Goal: Task Accomplishment & Management: Use online tool/utility

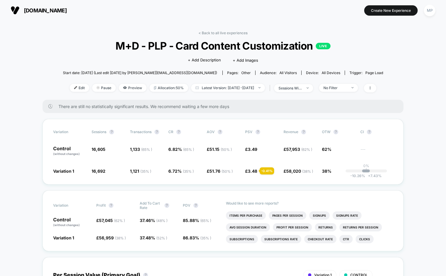
click at [205, 31] on link "< Back to all live experiences" at bounding box center [223, 33] width 49 height 4
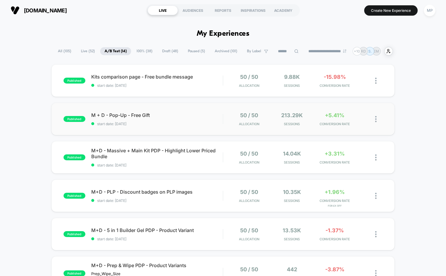
click at [153, 132] on div "published M + D - Pop-Up - Free Gift start date: 9/2/2025 50 / 50 Allocation 21…" at bounding box center [223, 119] width 344 height 33
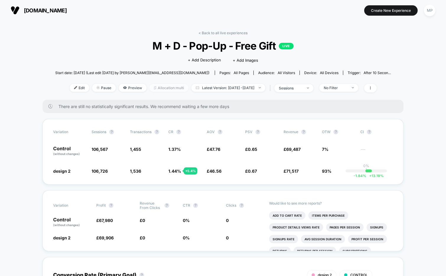
click at [159, 89] on span "Allocation: multi" at bounding box center [169, 88] width 39 height 8
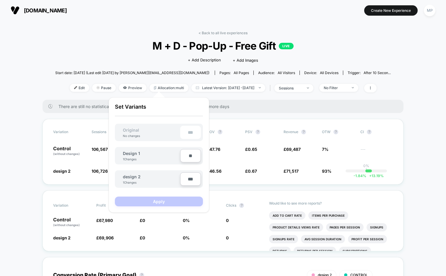
click at [187, 180] on input "***" at bounding box center [190, 179] width 21 height 13
type input "***"
type input "**"
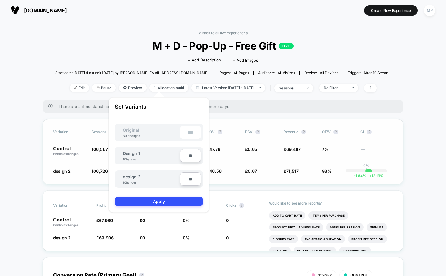
type input "***"
type input "**"
type input "****"
click at [156, 200] on button "Apply" at bounding box center [159, 202] width 88 height 10
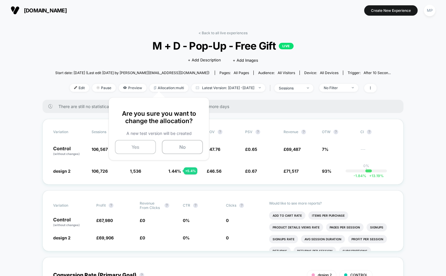
click at [136, 150] on button "Yes" at bounding box center [135, 147] width 41 height 14
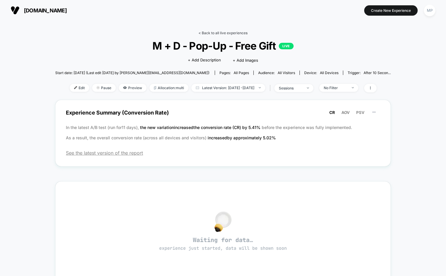
click at [214, 33] on link "< Back to all live experiences" at bounding box center [223, 33] width 49 height 4
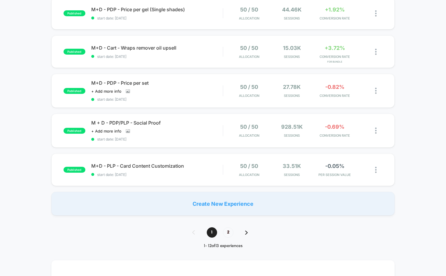
scroll to position [336, 0]
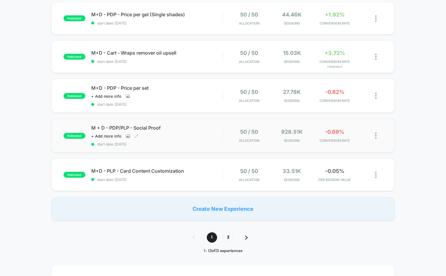
click at [152, 142] on span "start date: 7/30/2025" at bounding box center [157, 144] width 132 height 4
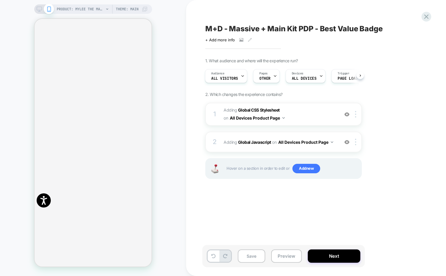
scroll to position [0, 0]
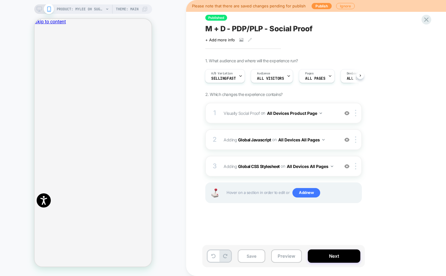
scroll to position [0, 0]
click at [37, 49] on icon "Close" at bounding box center [37, 49] width 0 height 0
click at [285, 257] on button "Preview" at bounding box center [286, 256] width 31 height 13
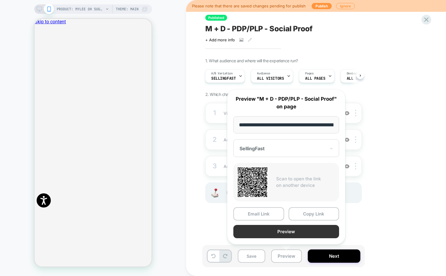
scroll to position [0, 96]
click at [288, 233] on button "Preview" at bounding box center [287, 232] width 106 height 13
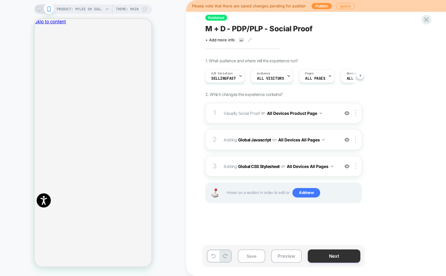
click at [325, 258] on button "Next" at bounding box center [334, 256] width 53 height 13
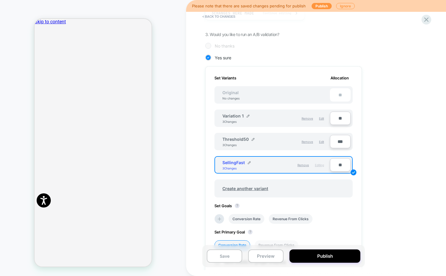
scroll to position [132, 0]
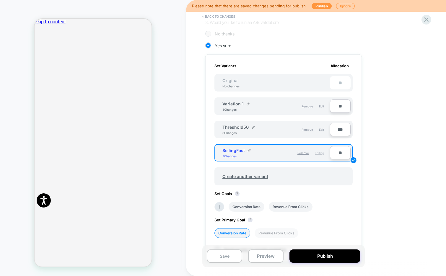
click at [335, 153] on input "**" at bounding box center [340, 152] width 21 height 13
type input "***"
click at [336, 129] on input "***" at bounding box center [340, 129] width 21 height 13
type input "**"
click at [235, 254] on button "Save" at bounding box center [224, 256] width 35 height 13
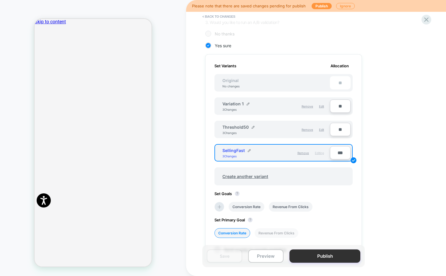
click at [322, 256] on button "Publish" at bounding box center [325, 256] width 71 height 13
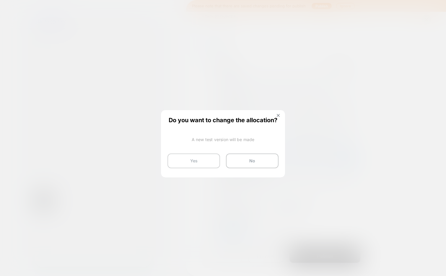
click at [194, 162] on button "Yes" at bounding box center [194, 161] width 53 height 15
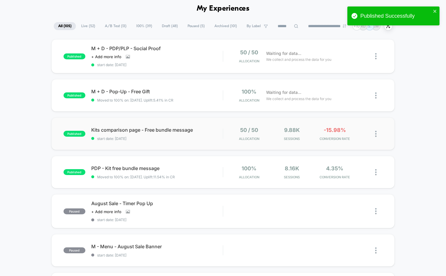
scroll to position [22, 0]
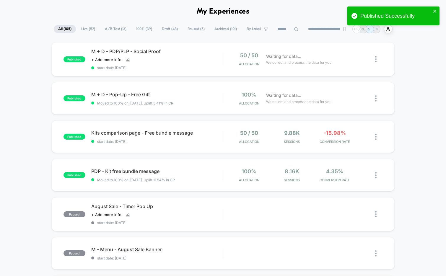
click at [110, 31] on span "A/B Test ( 13 )" at bounding box center [116, 29] width 30 height 8
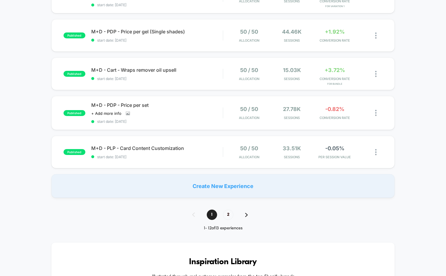
scroll to position [373, 0]
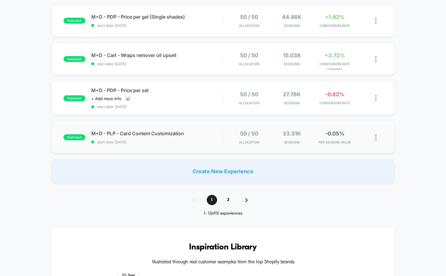
click at [168, 143] on div "published M+D - PLP - Card Content Customization start date: 7/16/2025 50 / 50 …" at bounding box center [223, 137] width 344 height 33
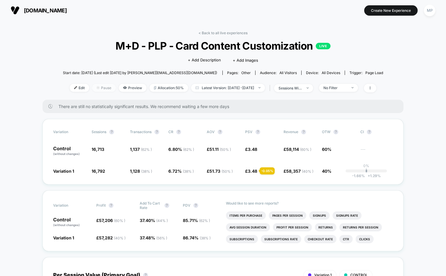
click at [92, 86] on span "Pause" at bounding box center [104, 88] width 24 height 8
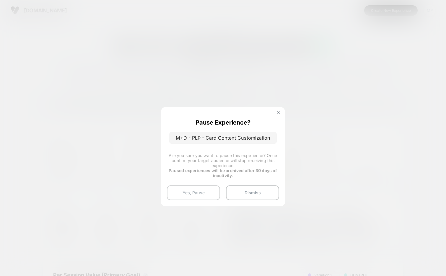
click at [190, 195] on button "Yes, Pause" at bounding box center [193, 193] width 53 height 15
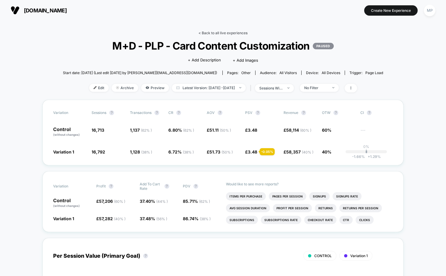
click at [222, 32] on link "< Back to all live experiences" at bounding box center [223, 33] width 49 height 4
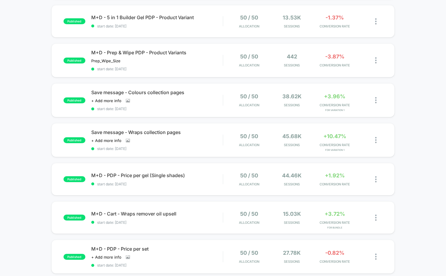
scroll to position [216, 0]
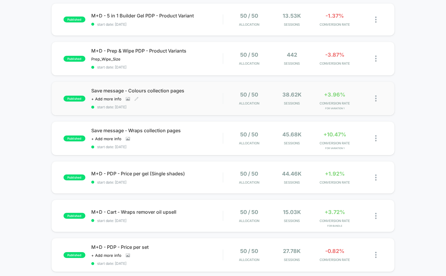
click at [175, 107] on span "start date: [DATE]" at bounding box center [157, 107] width 132 height 4
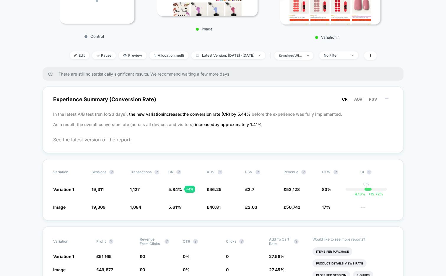
scroll to position [127, 0]
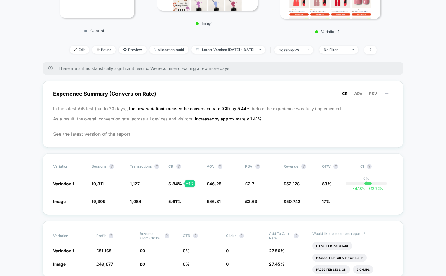
click at [340, 54] on div "Edit Pause Preview Allocation: multi Latest Version: Aug 20, 2025 - Sep 12, 202…" at bounding box center [223, 50] width 327 height 9
click at [341, 52] on div "No Filter" at bounding box center [336, 50] width 24 height 4
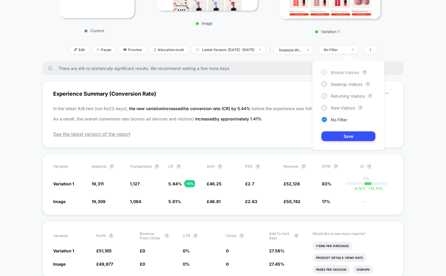
click at [344, 72] on span "Mobile Visitors" at bounding box center [345, 72] width 28 height 5
click at [338, 135] on button "Save" at bounding box center [349, 137] width 54 height 10
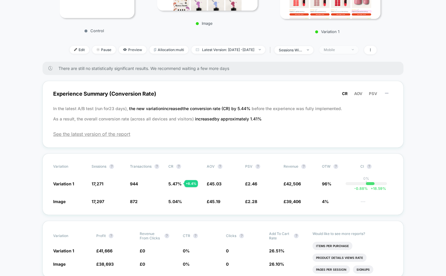
click at [347, 50] on div "Mobile" at bounding box center [336, 50] width 24 height 4
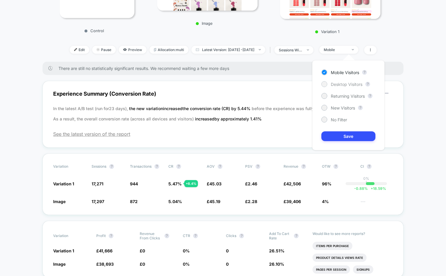
click at [340, 85] on span "Desktop Visitors" at bounding box center [347, 84] width 32 height 5
click at [339, 135] on button "Save" at bounding box center [349, 137] width 54 height 10
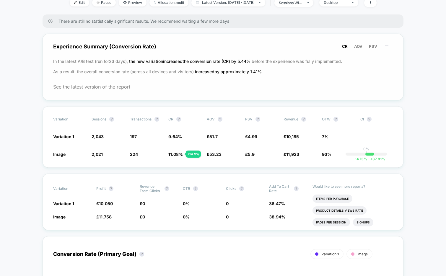
scroll to position [162, 0]
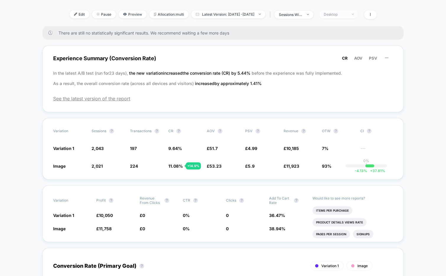
click at [348, 14] on div "Desktop" at bounding box center [336, 14] width 24 height 4
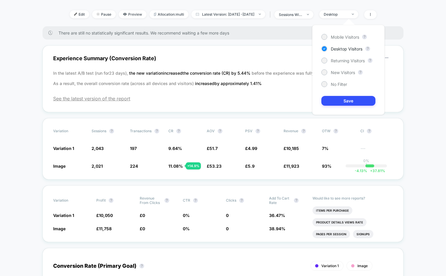
click at [339, 40] on div "Mobile Visitors ? Desktop Visitors ? Returning Visitors ? New Visitors ? No Fil…" at bounding box center [348, 70] width 72 height 90
click at [339, 37] on span "Mobile Visitors" at bounding box center [345, 37] width 28 height 5
click at [341, 101] on button "Save" at bounding box center [349, 101] width 54 height 10
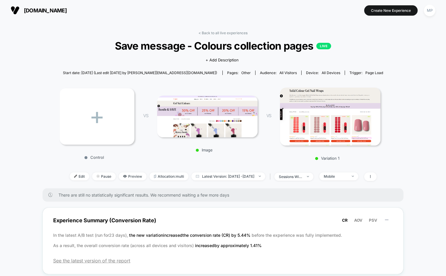
click at [204, 31] on link "< Back to all live experiences" at bounding box center [223, 33] width 49 height 4
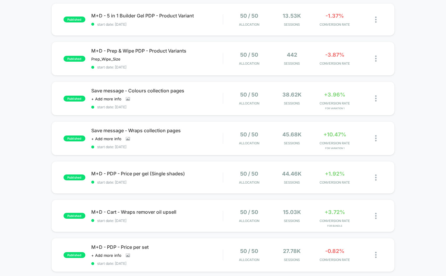
scroll to position [239, 0]
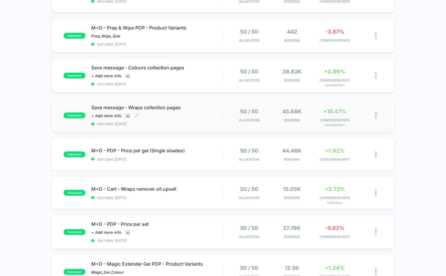
click at [163, 116] on div "Save message - Wraps collection pages Click to view images Click to edit experi…" at bounding box center [157, 116] width 132 height 22
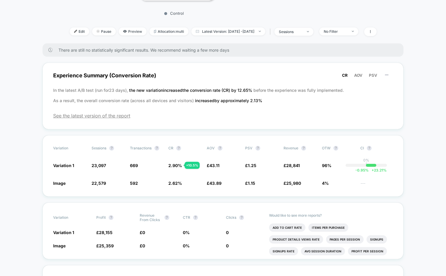
scroll to position [140, 0]
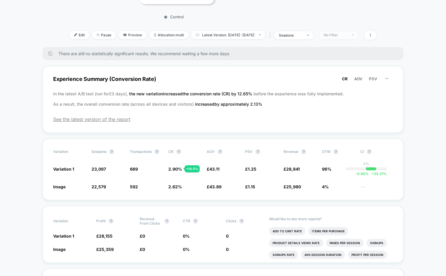
click at [355, 34] on span "No Filter" at bounding box center [339, 35] width 39 height 8
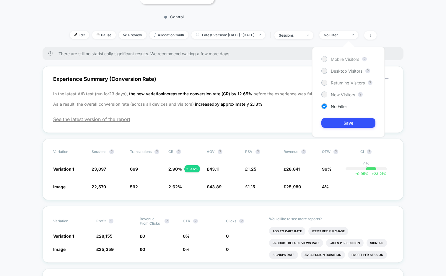
click at [341, 58] on span "Mobile Visitors" at bounding box center [345, 59] width 28 height 5
click at [339, 120] on button "Save" at bounding box center [349, 123] width 54 height 10
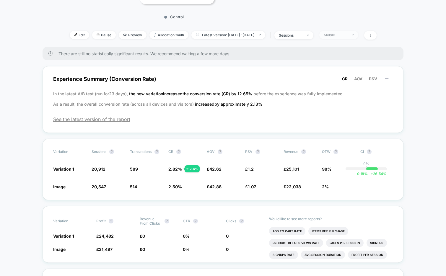
click at [340, 34] on span "Mobile" at bounding box center [339, 35] width 39 height 8
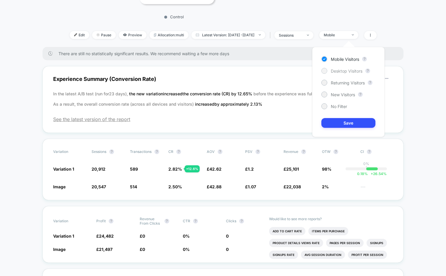
click at [339, 73] on span "Desktop Visitors" at bounding box center [347, 71] width 32 height 5
click at [338, 123] on button "Save" at bounding box center [349, 123] width 54 height 10
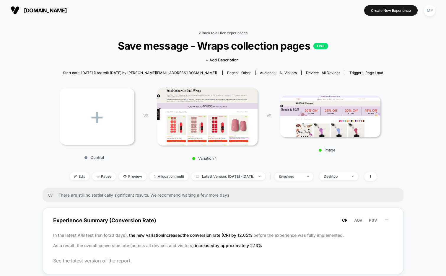
click at [207, 34] on link "< Back to all live experiences" at bounding box center [223, 33] width 49 height 4
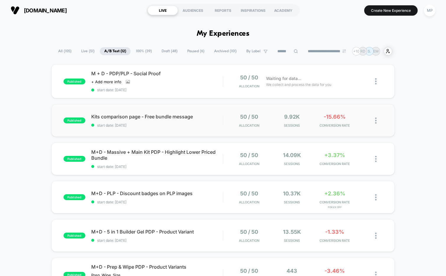
click at [152, 130] on div "published Kits comparison page - Free bundle message start date: 9/4/2025 50 / …" at bounding box center [223, 120] width 344 height 33
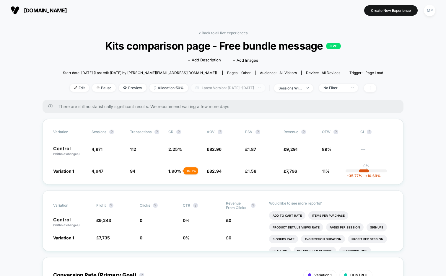
click at [231, 90] on span "Latest Version: Sep 4, 2025 - Sep 12, 2025" at bounding box center [228, 88] width 74 height 8
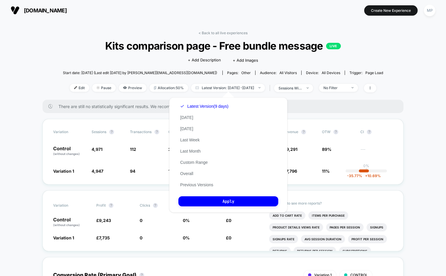
click at [383, 60] on div "< Back to all live experiences Kits comparison page - Free bundle message LIVE …" at bounding box center [223, 65] width 320 height 69
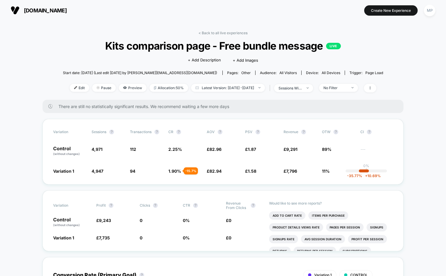
click at [229, 79] on div "< Back to all live experiences Kits comparison page - Free bundle message LIVE …" at bounding box center [223, 65] width 320 height 69
click at [228, 84] on span "Latest Version: Sep 4, 2025 - Sep 12, 2025" at bounding box center [228, 88] width 74 height 8
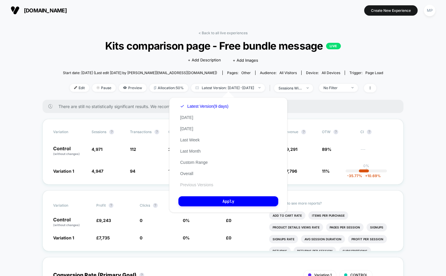
click at [195, 185] on button "Previous Versions" at bounding box center [197, 184] width 37 height 5
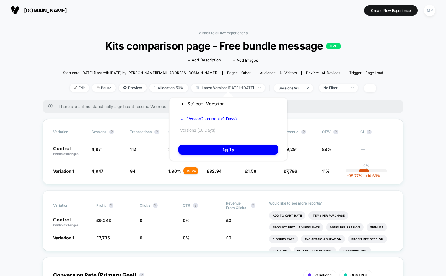
click at [198, 128] on button "Version 1 (16 Days)" at bounding box center [198, 130] width 39 height 5
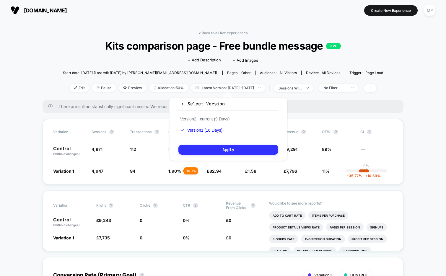
click at [198, 146] on button "Apply" at bounding box center [229, 150] width 100 height 10
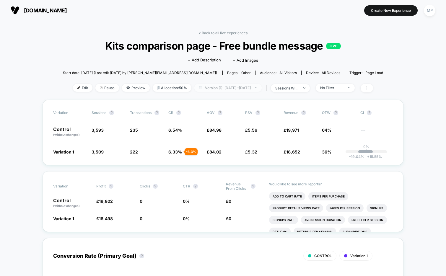
click at [202, 88] on span "Version (1): Aug 20, 2025 - Sep 4, 2025" at bounding box center [228, 88] width 67 height 8
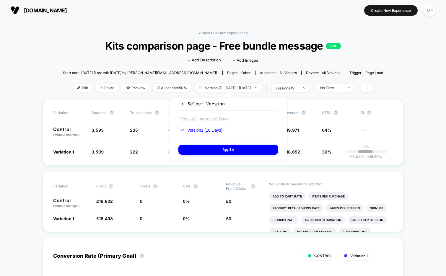
click at [201, 118] on button "Version 2 - current (9 Days)" at bounding box center [205, 118] width 53 height 5
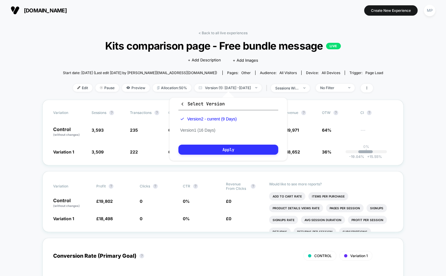
click at [199, 149] on button "Apply" at bounding box center [229, 150] width 100 height 10
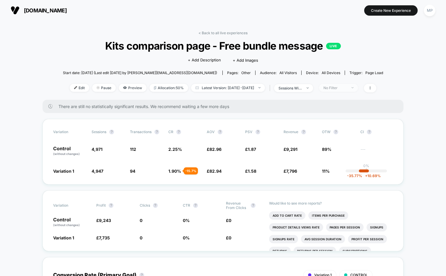
click at [343, 87] on div "No Filter" at bounding box center [336, 88] width 24 height 4
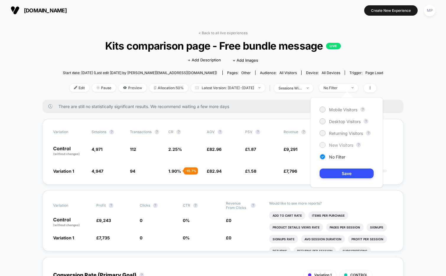
click at [337, 147] on span "New Visitors" at bounding box center [341, 145] width 24 height 5
click at [335, 174] on button "Save" at bounding box center [347, 174] width 54 height 10
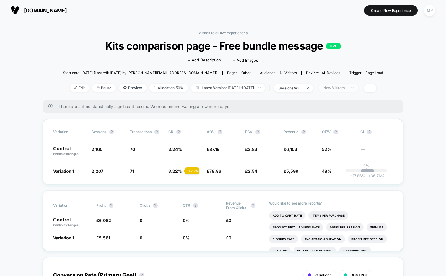
click at [344, 88] on div "New Visitors" at bounding box center [336, 88] width 24 height 4
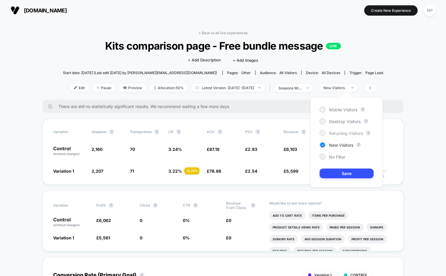
click at [341, 133] on span "Returning Visitors" at bounding box center [346, 133] width 34 height 5
click at [338, 172] on button "Save" at bounding box center [347, 174] width 54 height 10
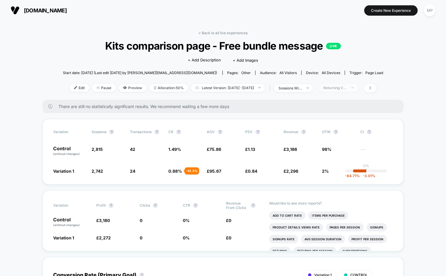
click at [338, 84] on span "Returning Visitors" at bounding box center [338, 88] width 39 height 8
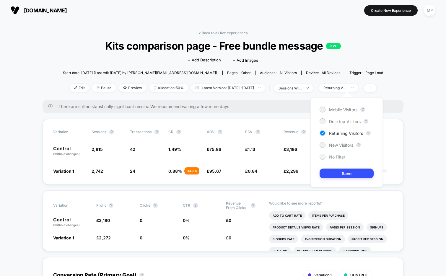
click at [334, 154] on div "No Filter" at bounding box center [333, 157] width 26 height 6
click at [332, 174] on button "Save" at bounding box center [347, 174] width 54 height 10
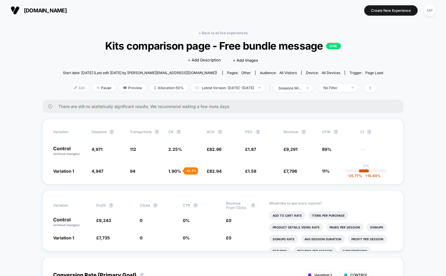
click at [70, 88] on span "Edit" at bounding box center [80, 88] width 20 height 8
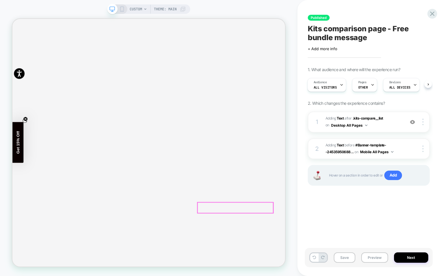
scroll to position [293, 0]
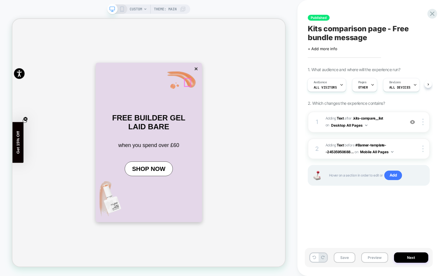
click at [253, 90] on button "×" at bounding box center [257, 85] width 8 height 10
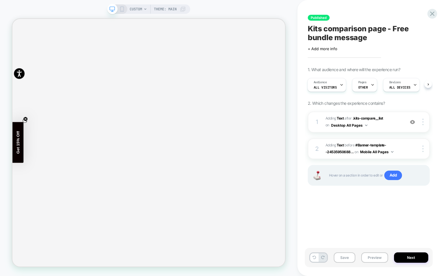
scroll to position [164, 0]
click at [432, 14] on icon at bounding box center [432, 14] width 4 height 4
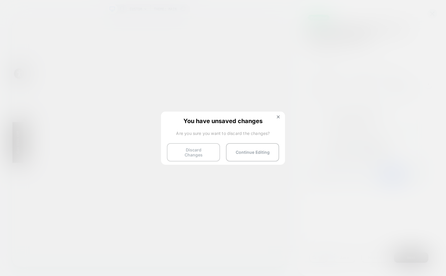
click at [196, 151] on button "Discard Changes" at bounding box center [193, 152] width 53 height 18
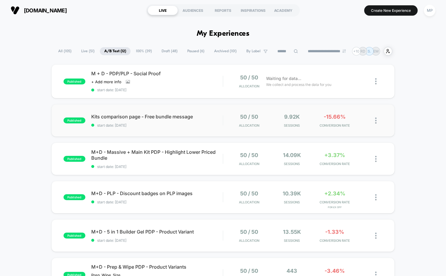
click at [180, 134] on div "published Kits comparison page - Free bundle message start date: 9/4/2025 50 / …" at bounding box center [223, 120] width 344 height 33
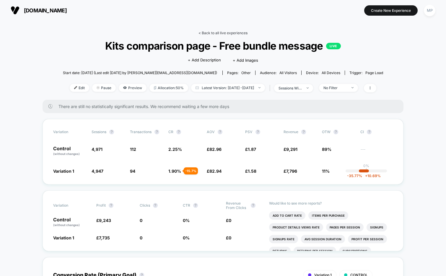
click at [223, 32] on link "< Back to all live experiences" at bounding box center [223, 33] width 49 height 4
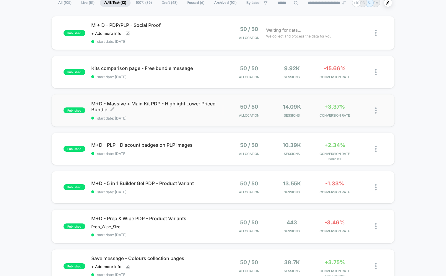
scroll to position [49, 0]
click at [163, 118] on span "start date: 8/27/2025" at bounding box center [157, 118] width 132 height 4
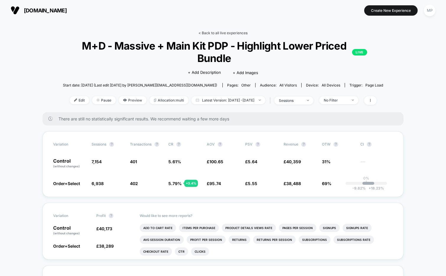
click at [225, 32] on link "< Back to all live experiences" at bounding box center [223, 33] width 49 height 4
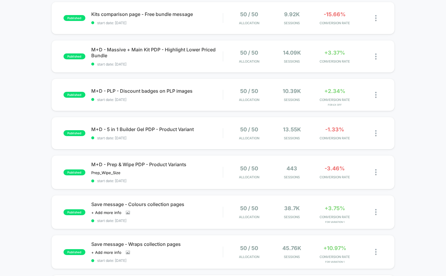
scroll to position [110, 0]
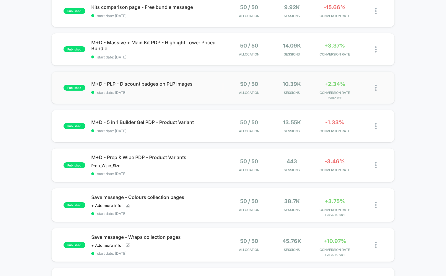
click at [169, 98] on div "published M+D - PLP - Discount badges on PLP images start date: 8/27/2025 50 / …" at bounding box center [223, 88] width 344 height 33
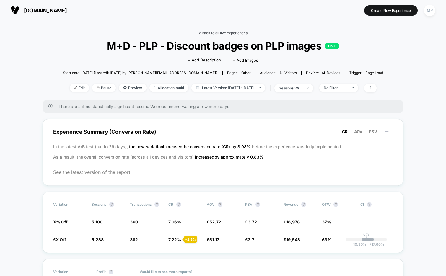
click at [210, 32] on link "< Back to all live experiences" at bounding box center [223, 33] width 49 height 4
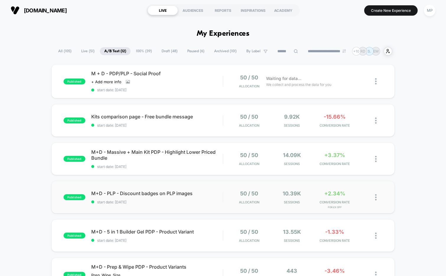
click at [156, 206] on div "published M+D - PLP - Discount badges on PLP images start date: 8/27/2025 50 / …" at bounding box center [223, 197] width 344 height 33
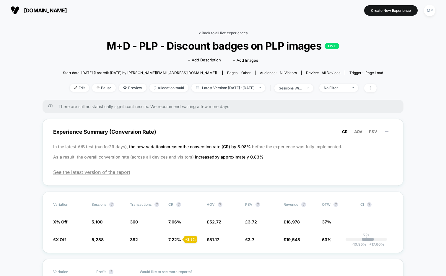
click at [217, 33] on link "< Back to all live experiences" at bounding box center [223, 33] width 49 height 4
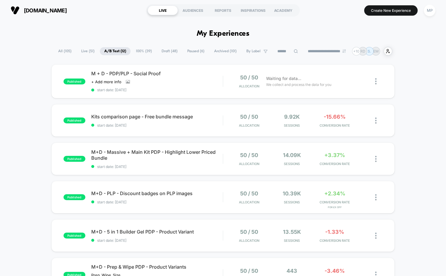
click at [279, 50] on input at bounding box center [288, 51] width 30 height 7
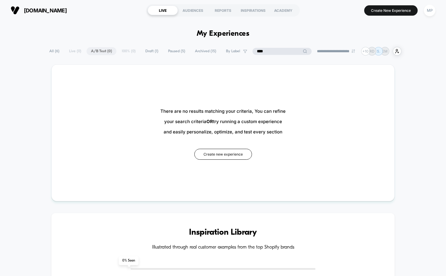
type input "****"
click at [171, 52] on span "Paused ( 5 )" at bounding box center [177, 51] width 26 height 8
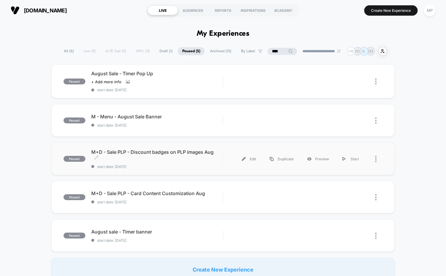
click at [180, 168] on span "start date: 8/27/2025" at bounding box center [157, 167] width 132 height 4
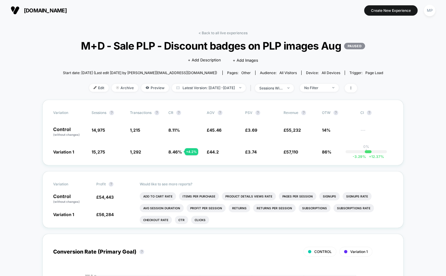
click at [211, 46] on span "M+D - Sale PLP - Discount badges on PLP images Aug PAUSED" at bounding box center [223, 46] width 288 height 12
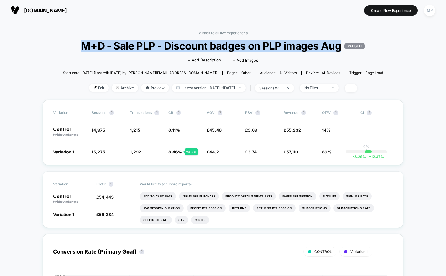
copy span "M+D - Sale PLP - Discount badges on PLP images Aug"
click at [275, 52] on span "M+D - Sale PLP - Discount badges on PLP images Aug PAUSED" at bounding box center [223, 46] width 288 height 12
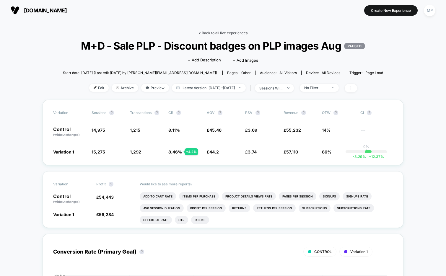
click at [219, 33] on link "< Back to all live experiences" at bounding box center [223, 33] width 49 height 4
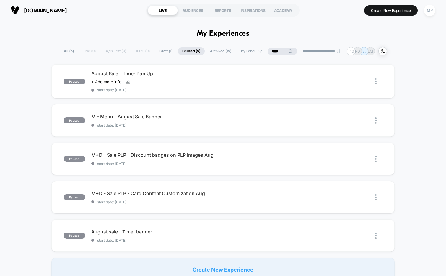
click at [272, 52] on input "****" at bounding box center [283, 51] width 30 height 7
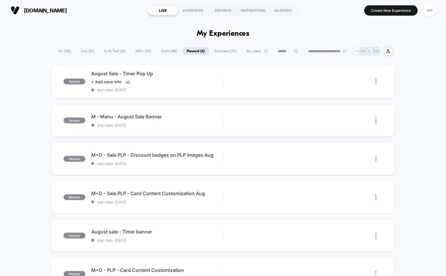
click at [100, 50] on span "A/B Test ( 12 )" at bounding box center [115, 51] width 30 height 8
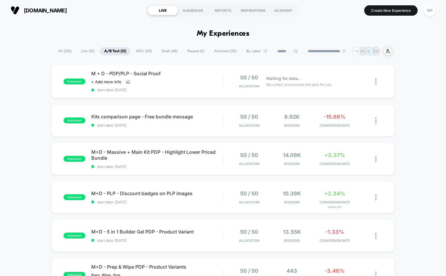
click at [276, 49] on input at bounding box center [288, 51] width 30 height 7
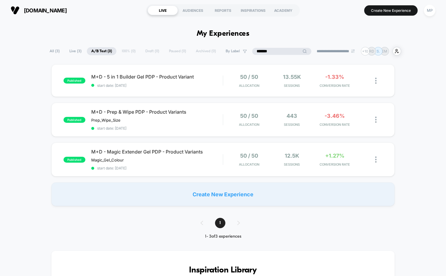
type input "*******"
click at [171, 168] on span "start date: 6/12/2025" at bounding box center [157, 168] width 132 height 4
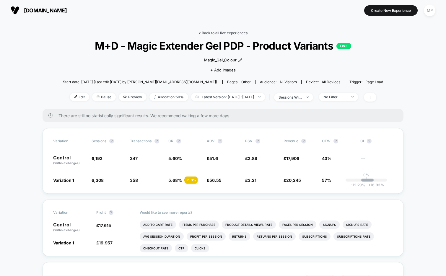
click at [217, 31] on link "< Back to all live experiences" at bounding box center [223, 33] width 49 height 4
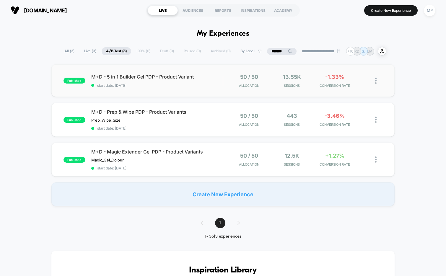
click at [168, 88] on div "published M+D - 5 in 1 Builder Gel PDP - Product Variant start date: 8/27/2025 …" at bounding box center [223, 80] width 344 height 33
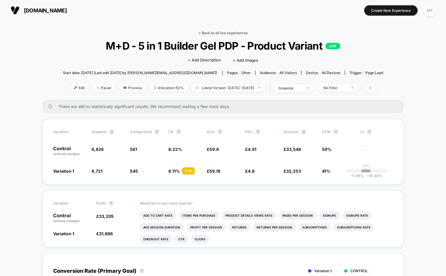
click at [214, 34] on link "< Back to all live experiences" at bounding box center [223, 33] width 49 height 4
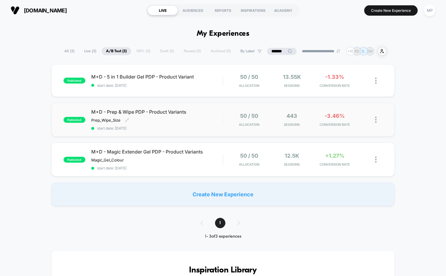
click at [161, 126] on span "start date: 8/27/2025" at bounding box center [157, 128] width 132 height 4
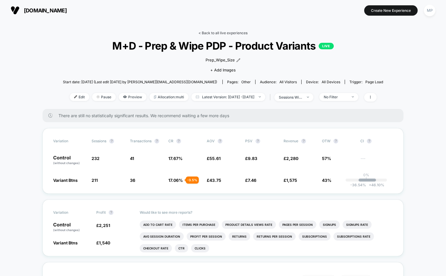
click at [210, 34] on link "< Back to all live experiences" at bounding box center [223, 33] width 49 height 4
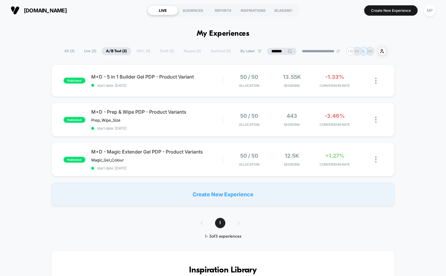
click at [274, 53] on input "*******" at bounding box center [282, 51] width 30 height 7
click at [274, 53] on input "*******" at bounding box center [281, 51] width 59 height 7
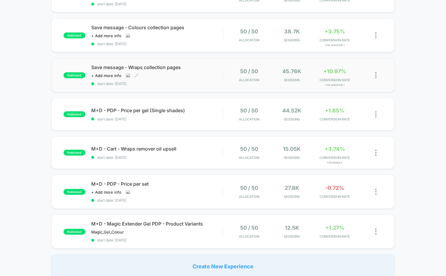
scroll to position [280, 0]
click at [155, 121] on div "published M+D - PDP - Price per gel (Single shades) start date: 8/19/2025 50 / …" at bounding box center [223, 114] width 344 height 33
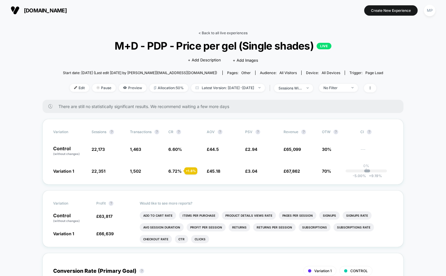
click at [231, 34] on link "< Back to all live experiences" at bounding box center [223, 33] width 49 height 4
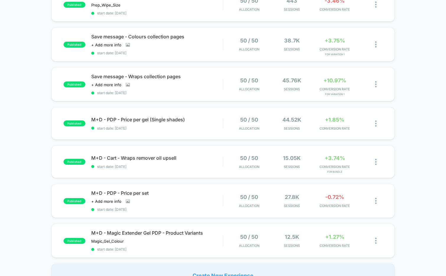
scroll to position [275, 0]
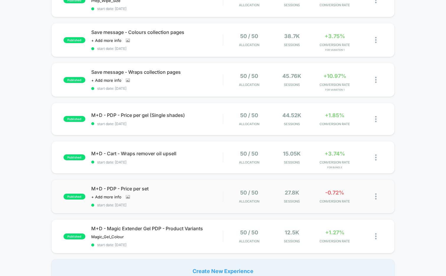
click at [166, 205] on div "published M+D - PDP - Price per set Click to view images Click to edit experien…" at bounding box center [223, 197] width 344 height 34
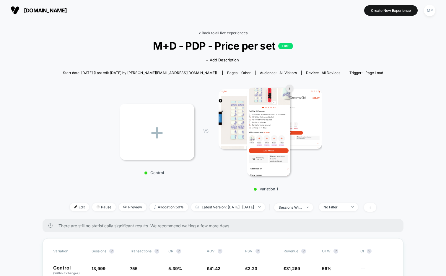
click at [215, 33] on link "< Back to all live experiences" at bounding box center [223, 33] width 49 height 4
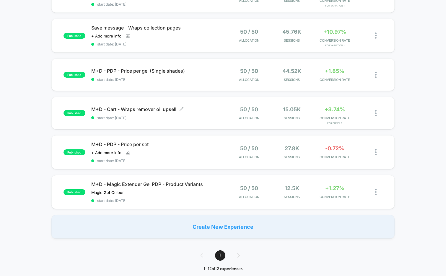
scroll to position [320, 0]
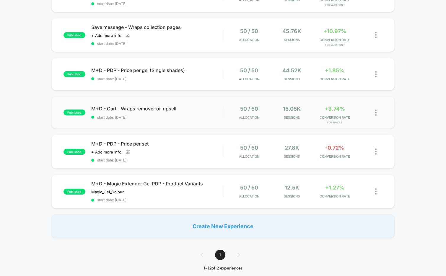
click at [166, 121] on div "published M+D - Cart - Wraps remover oil upsell start date: 8/13/2025 50 / 50 A…" at bounding box center [223, 112] width 344 height 33
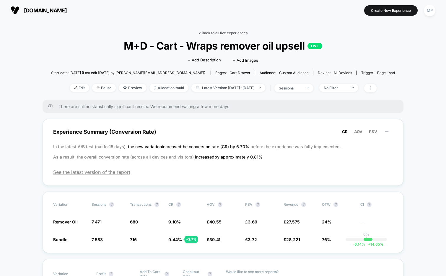
click at [211, 32] on link "< Back to all live experiences" at bounding box center [223, 33] width 49 height 4
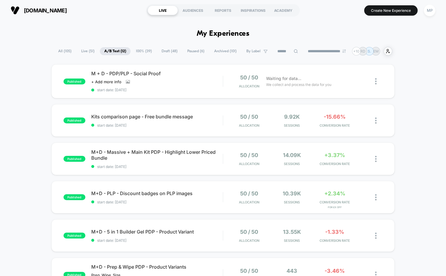
click at [195, 51] on span "Paused ( 6 )" at bounding box center [196, 51] width 26 height 8
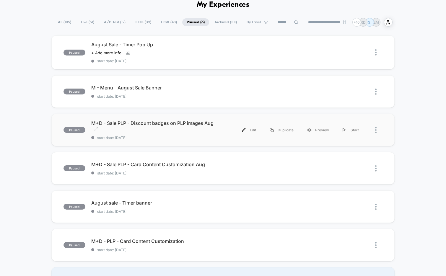
scroll to position [29, 0]
click at [178, 140] on div "paused M+D - Sale PLP - Discount badges on PLP images Aug start date: 8/27/2025…" at bounding box center [223, 130] width 344 height 33
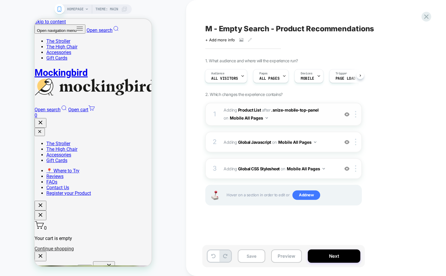
click at [303, 121] on span "#_loomi_addon_1755628255525 Adding Product List AFTER .snize-mobile-top-panel .…" at bounding box center [280, 114] width 113 height 16
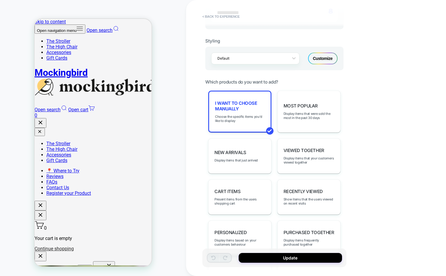
scroll to position [219, 0]
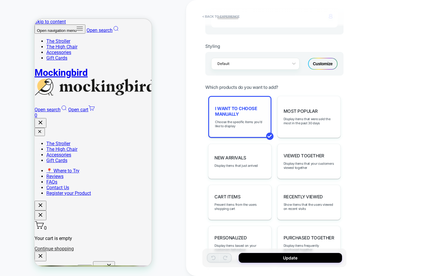
click at [249, 109] on span "I want to choose manually" at bounding box center [240, 111] width 50 height 11
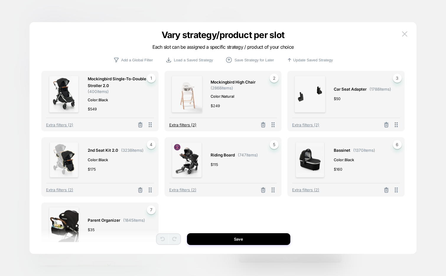
click at [190, 125] on span "Extra filters (2)" at bounding box center [182, 125] width 27 height 5
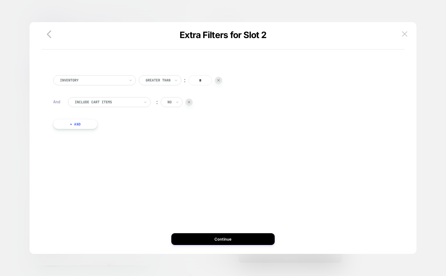
click at [90, 126] on button "+ And" at bounding box center [75, 124] width 44 height 10
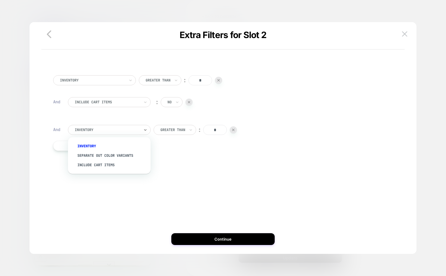
click at [109, 129] on div at bounding box center [107, 129] width 65 height 5
click at [238, 130] on div "option Inventory focused, 1 of 3. 3 results available. Use Up and Down to choos…" at bounding box center [230, 130] width 325 height 10
click at [235, 130] on img at bounding box center [233, 130] width 2 height 2
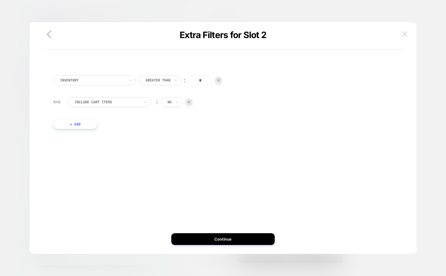
click at [405, 33] on img at bounding box center [404, 33] width 5 height 5
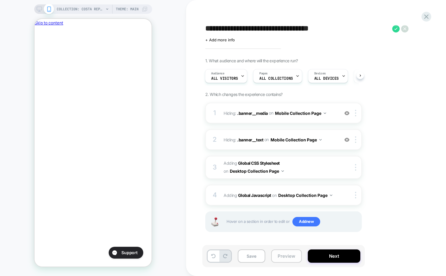
click at [285, 257] on button "Preview" at bounding box center [286, 256] width 31 height 13
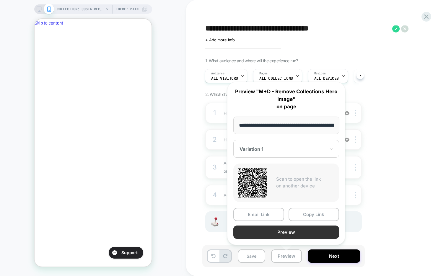
click at [275, 233] on button "Preview" at bounding box center [287, 232] width 106 height 13
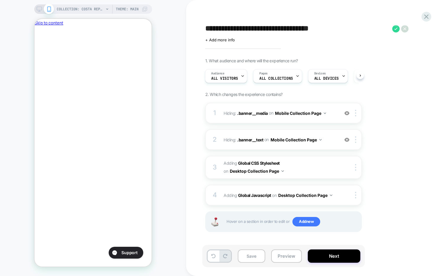
scroll to position [0, 102]
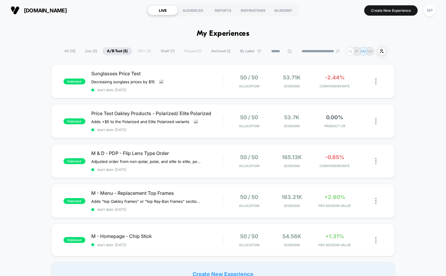
click at [160, 49] on span "Draft ( 7 )" at bounding box center [168, 51] width 22 height 8
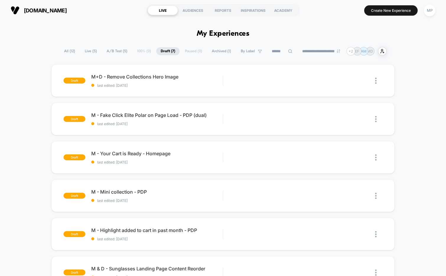
click at [119, 52] on span "A/B Test ( 5 )" at bounding box center [117, 51] width 30 height 8
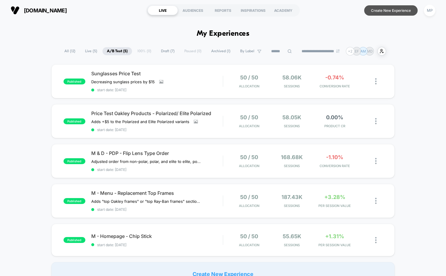
click at [375, 13] on button "Create New Experience" at bounding box center [391, 10] width 54 height 10
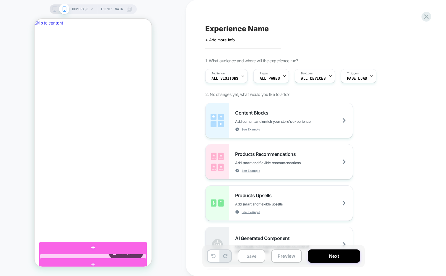
click at [131, 257] on div at bounding box center [93, 256] width 106 height 5
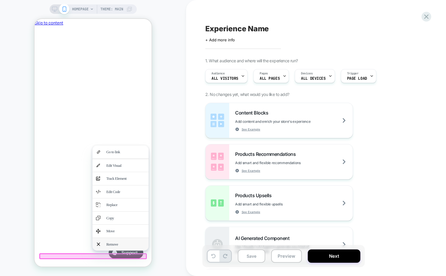
scroll to position [0, 102]
click at [130, 244] on div "Remove" at bounding box center [125, 245] width 39 height 6
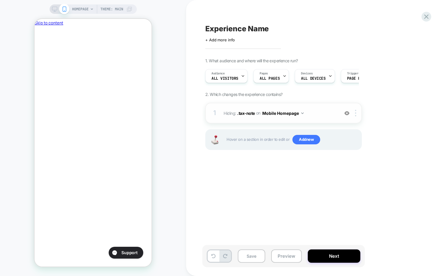
click at [303, 113] on img at bounding box center [303, 113] width 2 height 1
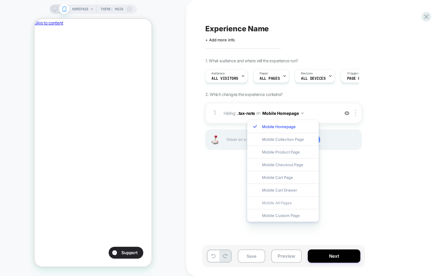
scroll to position [0, 0]
click at [278, 189] on div "Mobile Cart Drawer" at bounding box center [283, 190] width 72 height 13
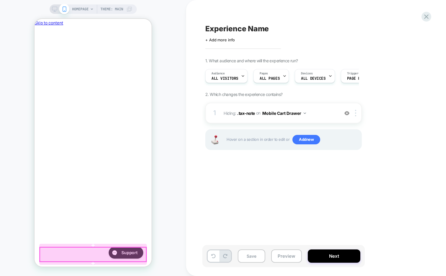
scroll to position [0, 102]
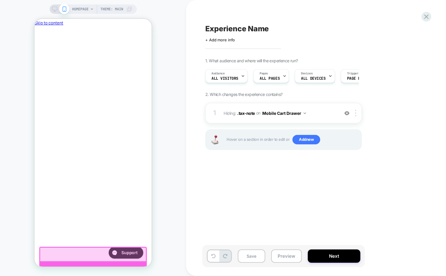
click at [123, 262] on div at bounding box center [93, 271] width 108 height 18
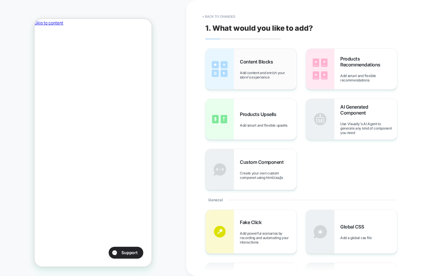
click at [267, 71] on span "Add content and enrich your store's experience" at bounding box center [268, 75] width 57 height 9
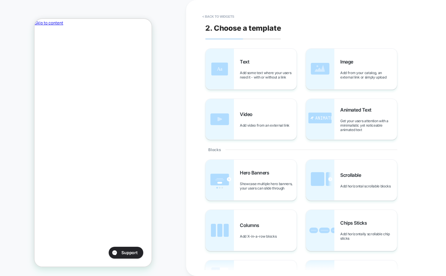
scroll to position [0, 0]
click at [258, 72] on span "Add some text where your users need it - with or without a link" at bounding box center [268, 75] width 57 height 9
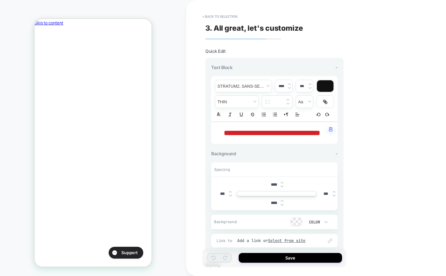
click at [261, 135] on span "**********" at bounding box center [272, 132] width 96 height 7
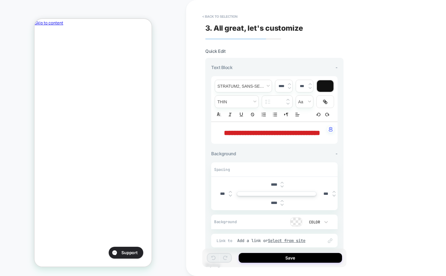
type input "****"
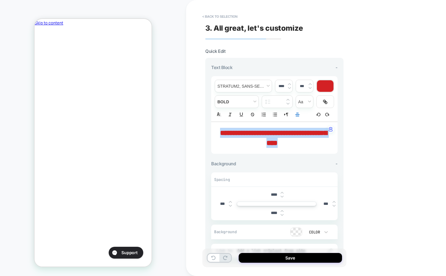
drag, startPoint x: 297, startPoint y: 142, endPoint x: 215, endPoint y: 133, distance: 82.7
click at [215, 133] on div "**********" at bounding box center [274, 138] width 127 height 32
click at [323, 86] on div at bounding box center [325, 86] width 17 height 12
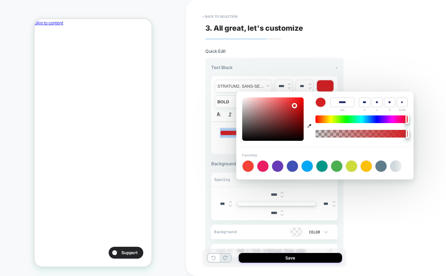
click at [340, 103] on input "******" at bounding box center [342, 103] width 24 height 10
type input "******"
type input "**"
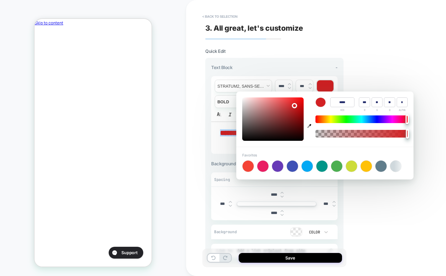
type input "**"
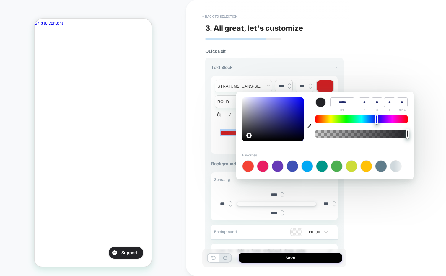
type input "******"
click at [366, 79] on div "**********" at bounding box center [316, 138] width 260 height 276
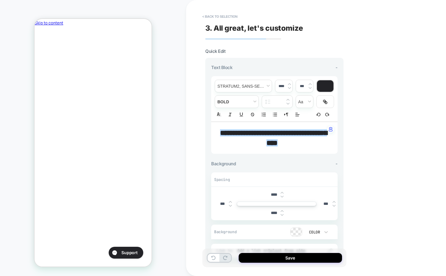
scroll to position [0, 0]
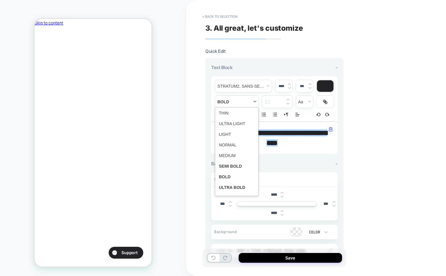
click at [244, 101] on span "fontWeight" at bounding box center [236, 102] width 43 height 12
click at [234, 145] on span "fontWeight" at bounding box center [237, 145] width 36 height 11
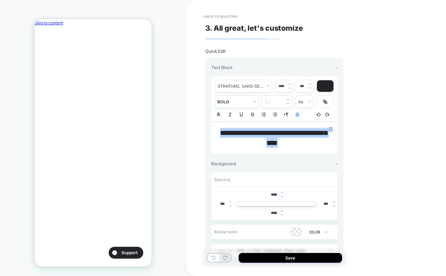
click at [280, 85] on input "****" at bounding box center [282, 86] width 12 height 4
type input "****"
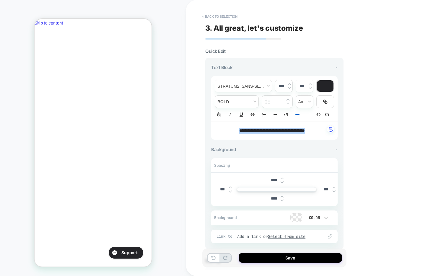
scroll to position [0, 0]
click at [238, 100] on span "fontWeight" at bounding box center [236, 102] width 43 height 12
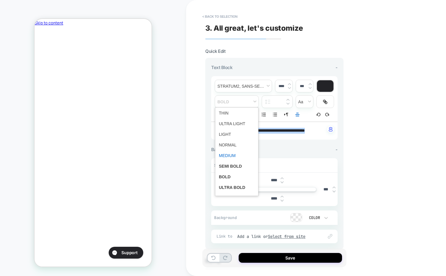
click at [231, 156] on span "fontWeight" at bounding box center [237, 155] width 36 height 11
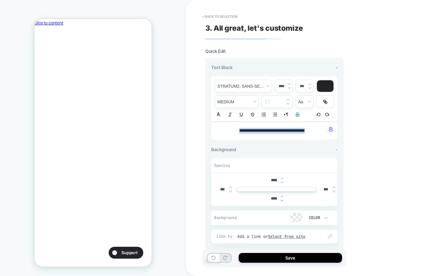
scroll to position [0, 102]
click at [283, 181] on img at bounding box center [282, 182] width 3 height 2
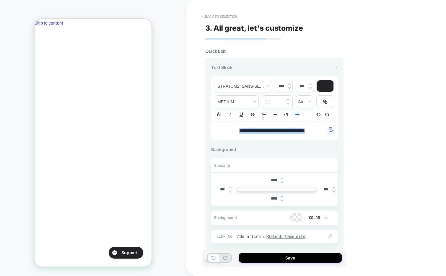
click at [283, 181] on img at bounding box center [282, 182] width 3 height 2
type input "****"
click at [282, 200] on img at bounding box center [282, 201] width 3 height 2
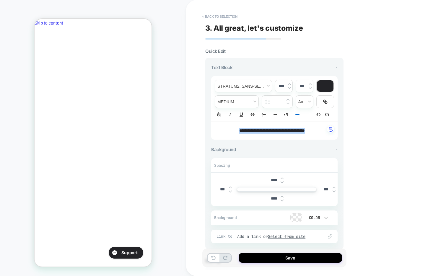
click at [282, 200] on img at bounding box center [282, 201] width 3 height 2
type input "****"
click at [270, 257] on button "Save" at bounding box center [290, 258] width 103 height 10
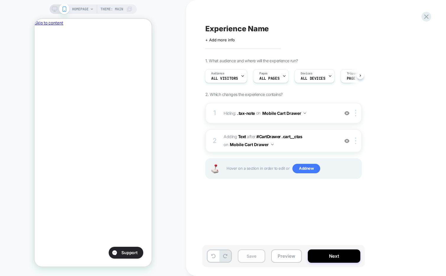
scroll to position [0, 102]
click at [278, 77] on div "Pages ALL PAGES" at bounding box center [270, 75] width 32 height 13
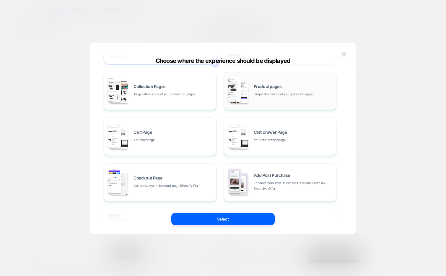
scroll to position [51, 0]
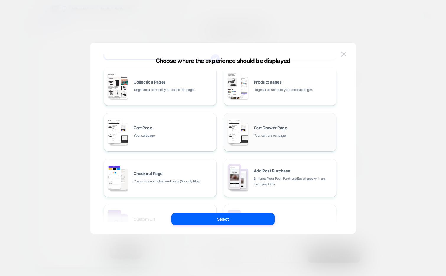
click at [283, 133] on span "Your cart drawer page" at bounding box center [270, 136] width 32 height 6
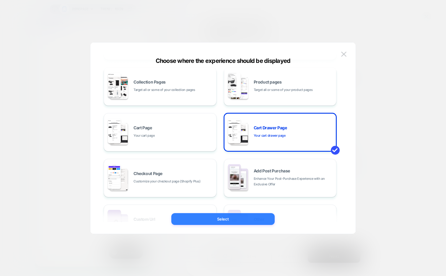
click at [243, 217] on button "Select" at bounding box center [222, 219] width 103 height 12
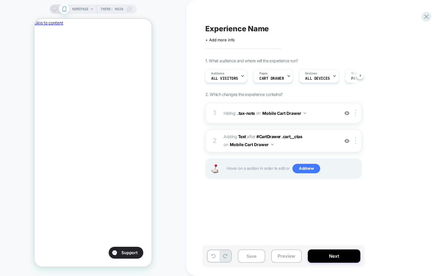
scroll to position [0, 0]
click at [325, 78] on span "ALL DEVICES" at bounding box center [317, 79] width 25 height 4
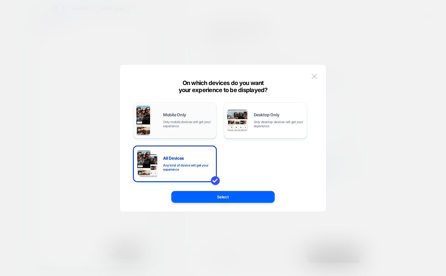
click at [191, 113] on div "Mobile Only Only mobile devices will get your experience" at bounding box center [188, 120] width 50 height 15
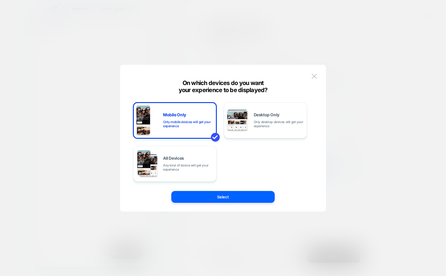
click at [187, 203] on div "Mobile Only Only mobile devices will get your experience Desktop Only Only desk…" at bounding box center [223, 141] width 189 height 141
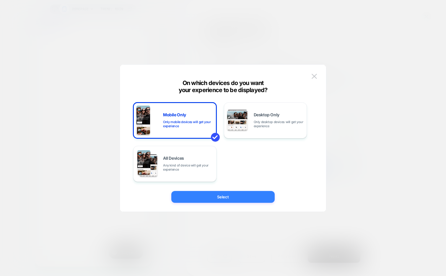
click at [191, 198] on button "Select" at bounding box center [222, 197] width 103 height 12
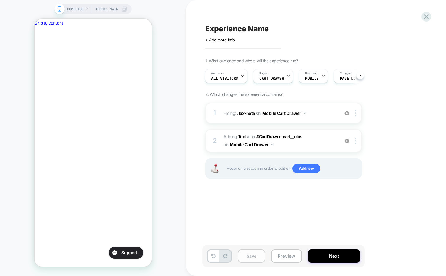
click at [249, 259] on button "Save" at bounding box center [251, 256] width 27 height 13
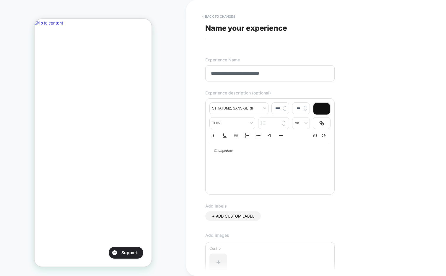
scroll to position [0, 102]
click at [248, 76] on input "**********" at bounding box center [269, 73] width 129 height 16
click at [263, 74] on input "**********" at bounding box center [269, 73] width 129 height 16
drag, startPoint x: 278, startPoint y: 74, endPoint x: 246, endPoint y: 73, distance: 31.9
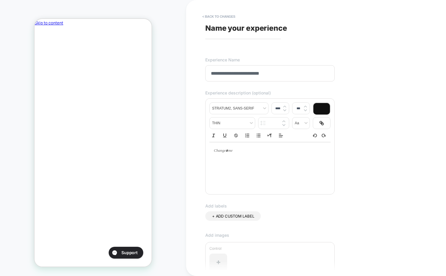
click at [246, 73] on input "**********" at bounding box center [269, 73] width 129 height 16
click at [250, 76] on input "**********" at bounding box center [269, 73] width 129 height 16
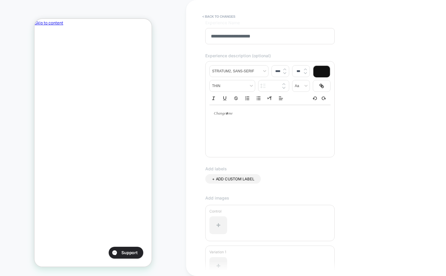
scroll to position [43, 0]
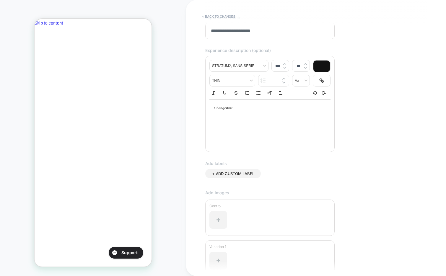
type input "**********"
click at [239, 110] on p at bounding box center [268, 108] width 105 height 5
type input "****"
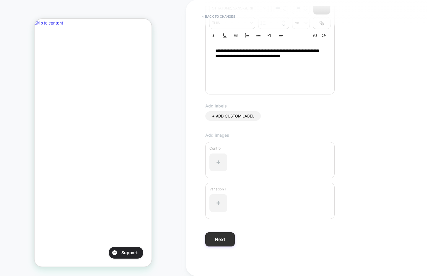
click at [222, 240] on button "Next" at bounding box center [220, 240] width 30 height 14
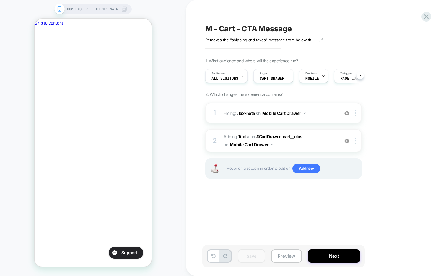
scroll to position [0, 0]
click at [267, 28] on span "M - Cart - CTA Message" at bounding box center [248, 28] width 87 height 9
click at [240, 198] on div "**********" at bounding box center [313, 138] width 222 height 265
click at [277, 260] on button "Preview" at bounding box center [286, 256] width 31 height 13
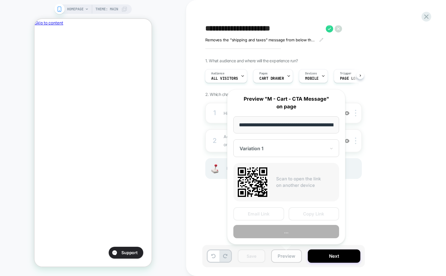
scroll to position [0, 25]
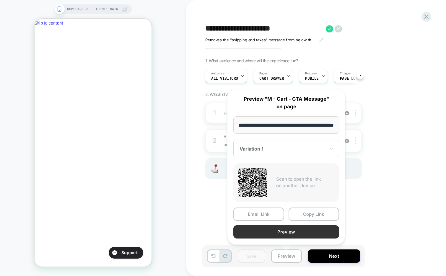
click at [275, 233] on button "Preview" at bounding box center [287, 232] width 106 height 13
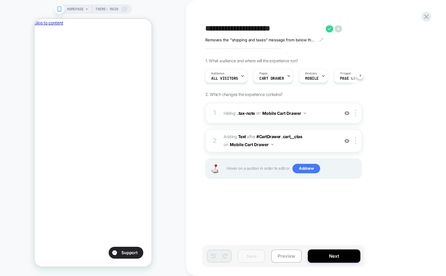
scroll to position [0, 0]
click at [307, 148] on span "#_loomi_addon_1757692077262 Adding Text AFTER #CartDrawer .cart__ctas #CartDraw…" at bounding box center [280, 141] width 113 height 16
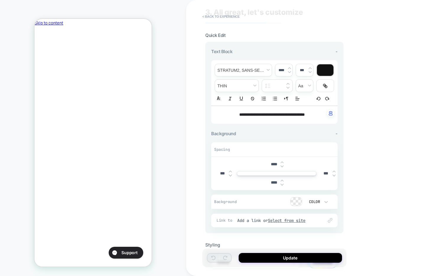
scroll to position [0, 102]
click at [283, 184] on img at bounding box center [282, 185] width 3 height 2
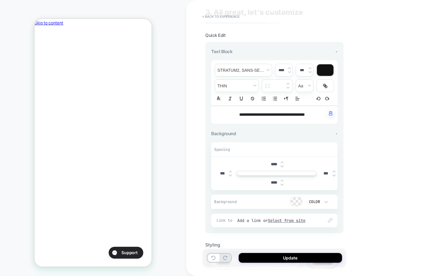
click at [283, 184] on img at bounding box center [282, 185] width 3 height 2
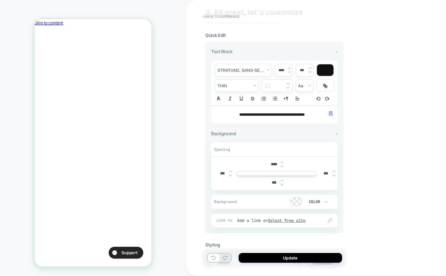
click at [283, 184] on img at bounding box center [282, 185] width 3 height 2
type input "***"
click at [279, 260] on button "Update" at bounding box center [290, 258] width 103 height 10
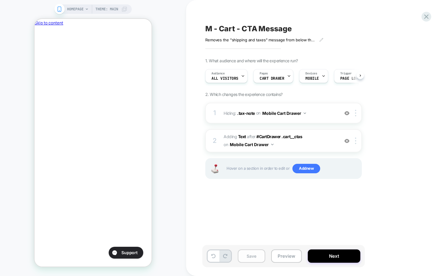
scroll to position [0, 0]
click at [251, 258] on button "Save" at bounding box center [251, 256] width 27 height 13
click at [279, 258] on button "Preview" at bounding box center [286, 256] width 31 height 13
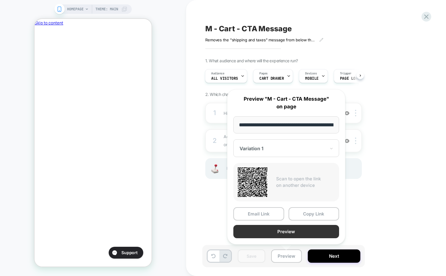
scroll to position [0, 25]
click at [275, 233] on button "Preview" at bounding box center [287, 232] width 106 height 13
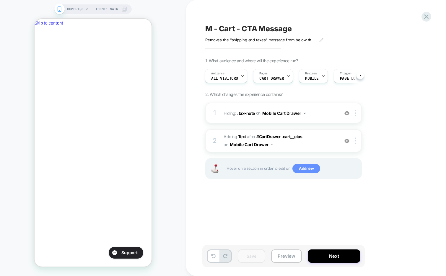
scroll to position [0, 0]
click at [304, 171] on span "Add new" at bounding box center [307, 168] width 28 height 9
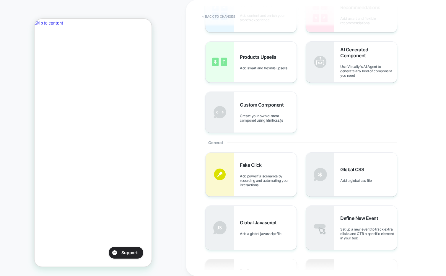
scroll to position [58, 0]
click at [354, 167] on span "Global CSS" at bounding box center [354, 169] width 27 height 6
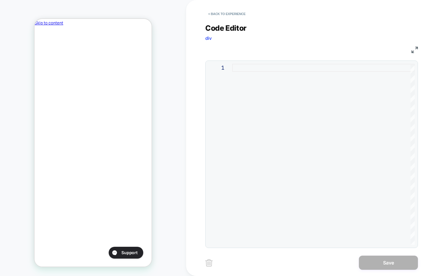
click at [297, 106] on div at bounding box center [323, 154] width 183 height 181
click at [233, 70] on div "drawer__footer" at bounding box center [323, 154] width 183 height 181
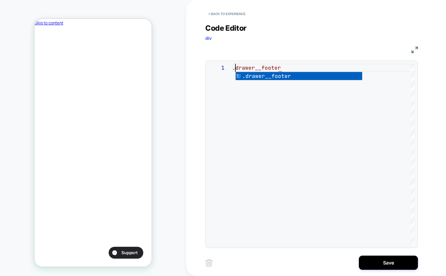
scroll to position [0, 102]
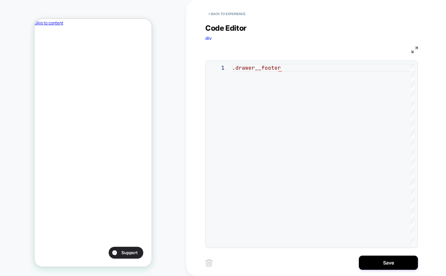
click at [312, 63] on div "**********" at bounding box center [311, 155] width 213 height 188
click at [313, 68] on div ".drawer__footer" at bounding box center [323, 154] width 183 height 181
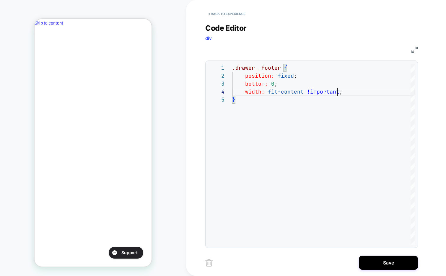
scroll to position [0, 0]
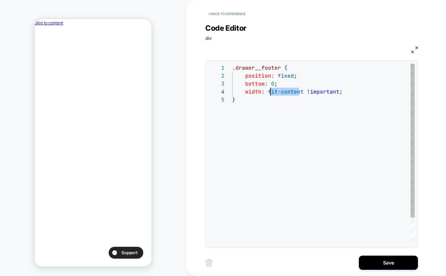
drag, startPoint x: 301, startPoint y: 91, endPoint x: 271, endPoint y: 92, distance: 29.6
click at [271, 92] on div ".drawer__footer { position: fixed ; bottom: 0 ; width: fit-content !important ;…" at bounding box center [323, 170] width 183 height 213
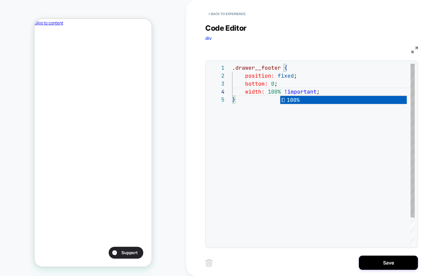
scroll to position [0, 102]
click at [324, 94] on div ".drawer__footer { position: fixed ; bottom: 0 ; width: 100% !important ; }" at bounding box center [323, 170] width 183 height 213
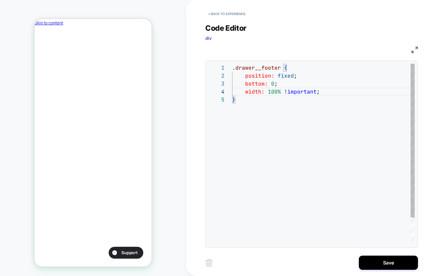
scroll to position [32, 3]
click at [291, 108] on div ".drawer__footer { position: fixed ; bottom: 0 ; width: 100% !important ; }" at bounding box center [323, 170] width 183 height 213
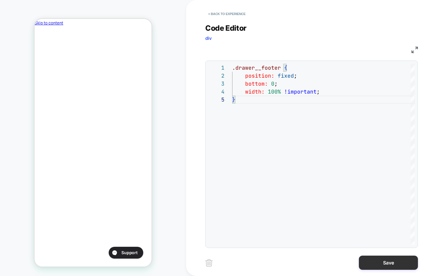
type textarea "**********"
click at [390, 264] on button "Save" at bounding box center [388, 263] width 59 height 14
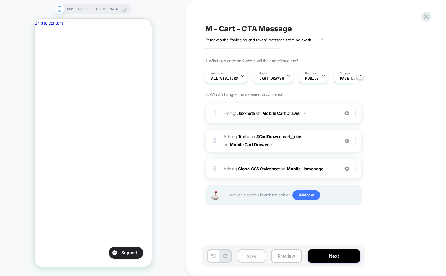
click at [248, 258] on button "Save" at bounding box center [251, 256] width 27 height 13
click at [283, 27] on span "M - Cart - CTA Message" at bounding box center [248, 28] width 87 height 9
click at [275, 27] on textarea "**********" at bounding box center [264, 28] width 118 height 9
type textarea "**********"
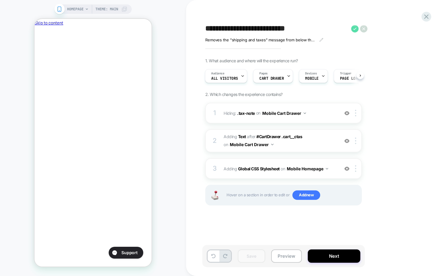
click at [355, 29] on icon at bounding box center [355, 28] width 3 height 2
click at [249, 254] on button "Save" at bounding box center [251, 256] width 27 height 13
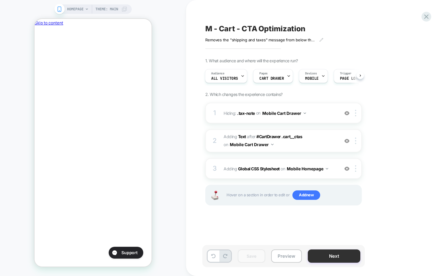
click at [320, 259] on button "Next" at bounding box center [334, 256] width 53 height 13
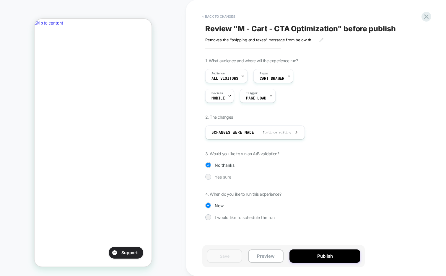
click at [229, 176] on span "Yes sure" at bounding box center [223, 177] width 17 height 5
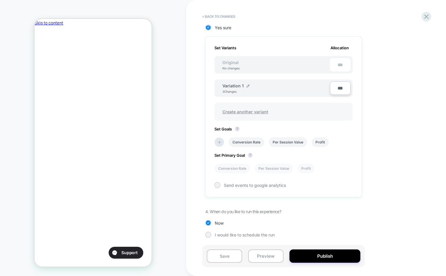
click at [250, 112] on span "Create another variant" at bounding box center [246, 112] width 58 height 14
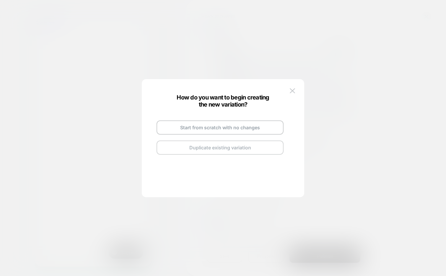
click at [222, 148] on button "Duplicate existing variation" at bounding box center [220, 148] width 127 height 14
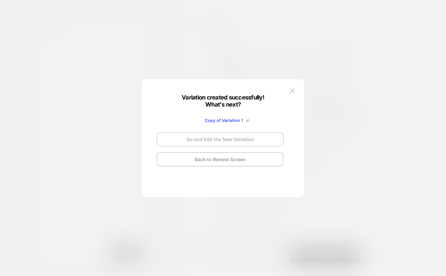
click at [222, 144] on button "Go and Edit the New Variation" at bounding box center [220, 139] width 127 height 14
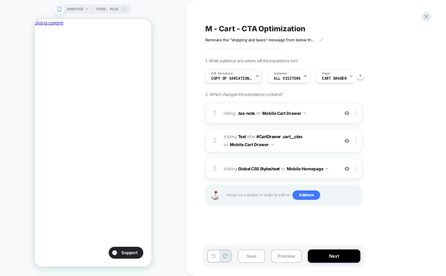
click at [250, 77] on span "Copy of Variation 1" at bounding box center [231, 79] width 41 height 4
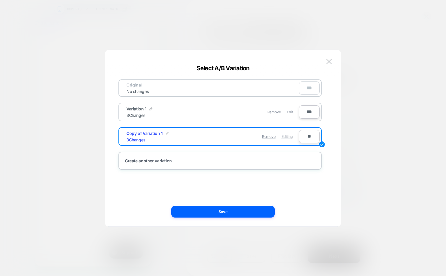
click at [166, 134] on img at bounding box center [167, 133] width 3 height 3
click at [150, 137] on input "**********" at bounding box center [148, 137] width 43 height 12
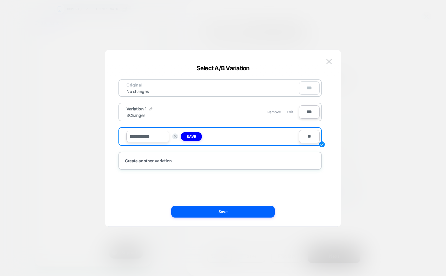
click at [145, 137] on input "**********" at bounding box center [148, 137] width 43 height 12
type input "**********"
click at [191, 140] on button "Save" at bounding box center [191, 136] width 21 height 9
click at [151, 108] on img at bounding box center [151, 109] width 3 height 3
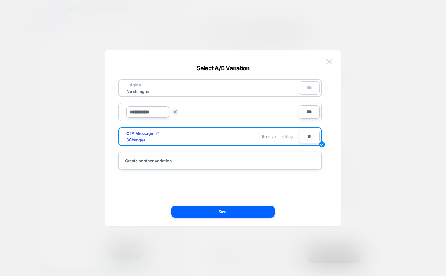
click at [147, 113] on input "**********" at bounding box center [148, 112] width 43 height 12
click at [145, 111] on input "**********" at bounding box center [148, 112] width 43 height 12
click at [158, 114] on input "**********" at bounding box center [148, 112] width 43 height 12
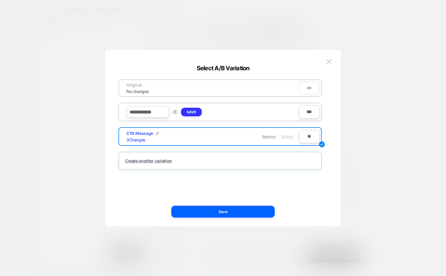
type input "**********"
click at [196, 111] on strong "Save" at bounding box center [191, 112] width 9 height 4
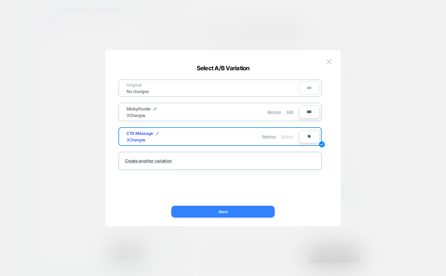
click at [195, 211] on button "Save" at bounding box center [222, 212] width 103 height 12
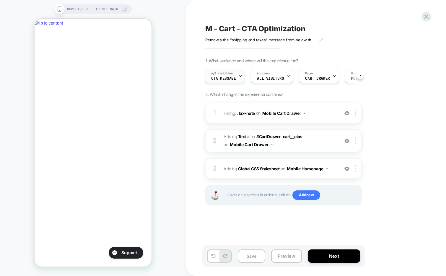
scroll to position [0, 102]
click at [239, 77] on icon at bounding box center [241, 76] width 4 height 4
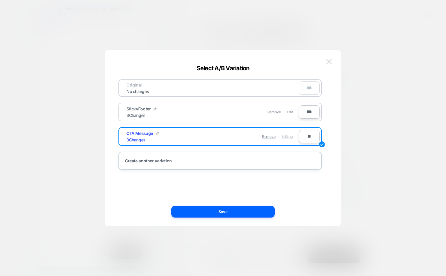
click at [331, 63] on img at bounding box center [329, 61] width 5 height 5
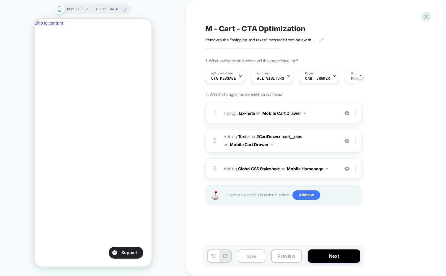
click at [255, 258] on button "Save" at bounding box center [251, 256] width 27 height 13
click at [279, 254] on button "Preview" at bounding box center [286, 256] width 31 height 13
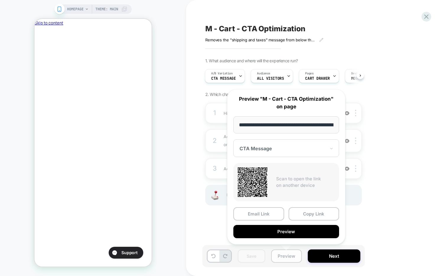
scroll to position [0, 25]
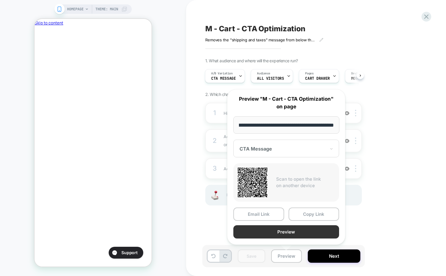
click at [287, 230] on button "Preview" at bounding box center [287, 232] width 106 height 13
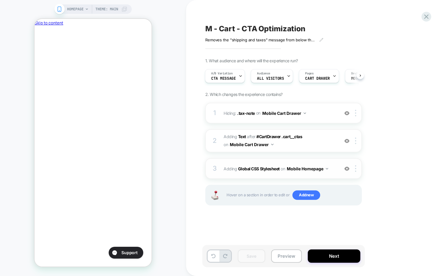
scroll to position [0, 0]
click at [287, 175] on div "3 Adding Global CSS Stylesheet on Mobile Homepage Add Before Add After Copy to …" at bounding box center [283, 168] width 157 height 21
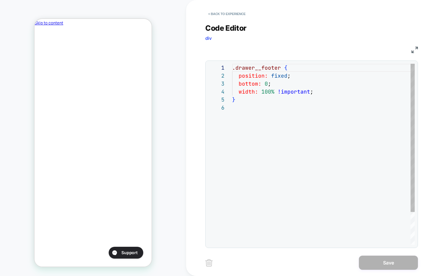
scroll to position [40, 0]
click at [316, 94] on div ".drawer__footer { position: fixed ; bottom: 0 ; width: 100% !important ; }" at bounding box center [323, 174] width 183 height 221
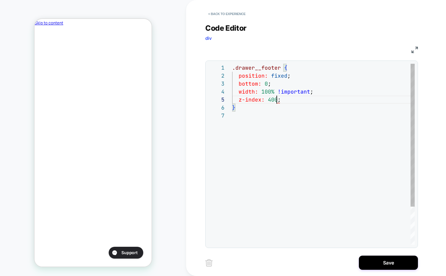
scroll to position [32, 45]
click at [320, 98] on div ".drawer__footer { position: fixed ; bottom: 0 ; width: 100% !important ; } z-in…" at bounding box center [323, 178] width 183 height 229
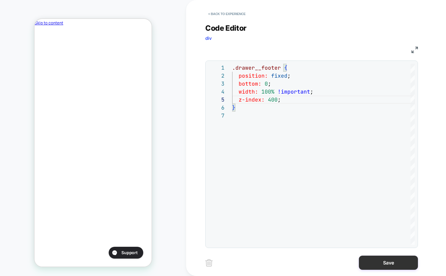
type textarea "**********"
click at [366, 258] on button "Save" at bounding box center [388, 263] width 59 height 14
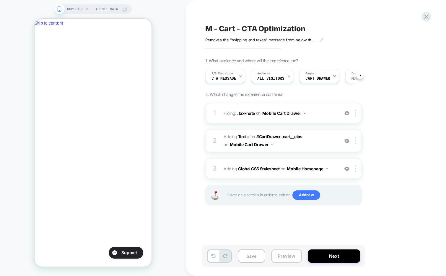
scroll to position [0, 0]
click at [288, 256] on button "Preview" at bounding box center [286, 256] width 31 height 13
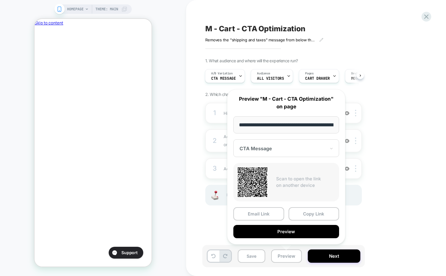
scroll to position [0, 25]
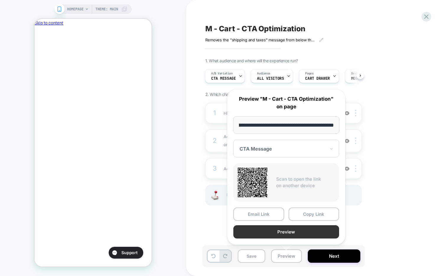
click at [295, 233] on button "Preview" at bounding box center [287, 232] width 106 height 13
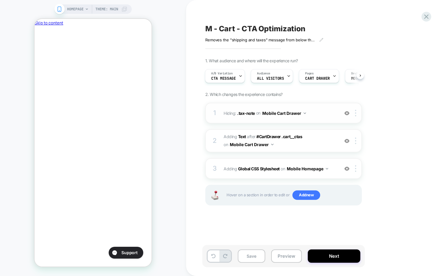
scroll to position [0, 102]
click at [356, 170] on img at bounding box center [355, 169] width 1 height 7
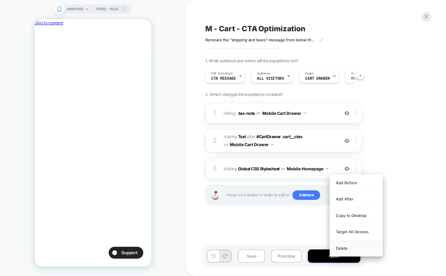
click at [347, 251] on div "Delete" at bounding box center [356, 249] width 53 height 16
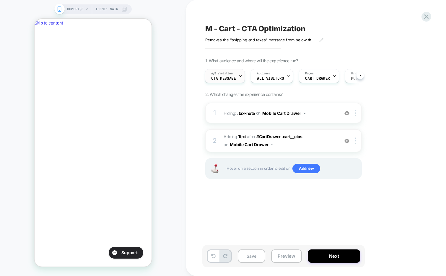
click at [239, 74] on div at bounding box center [241, 75] width 4 height 13
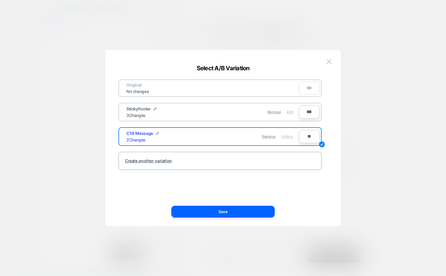
click at [292, 111] on span "Edit" at bounding box center [290, 112] width 6 height 4
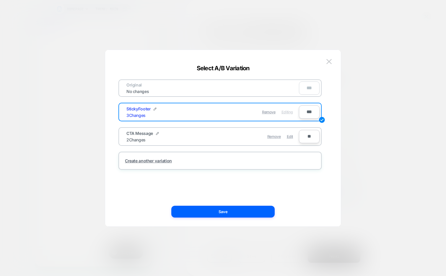
scroll to position [0, 0]
click at [329, 61] on img at bounding box center [329, 61] width 5 height 5
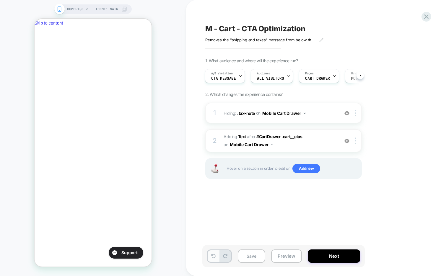
click at [213, 256] on icon at bounding box center [213, 256] width 4 height 4
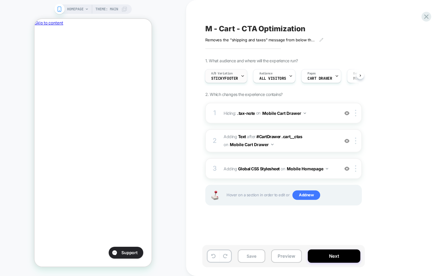
click at [242, 74] on div at bounding box center [243, 75] width 4 height 13
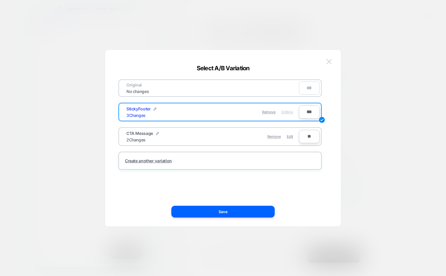
click at [329, 63] on img at bounding box center [329, 61] width 5 height 5
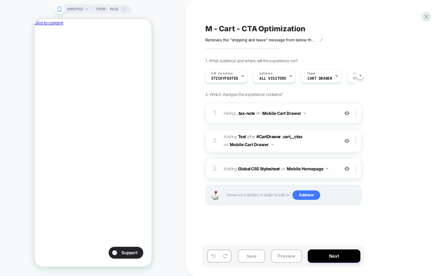
scroll to position [0, 102]
click at [327, 168] on button "Mobile Homepage" at bounding box center [307, 169] width 41 height 9
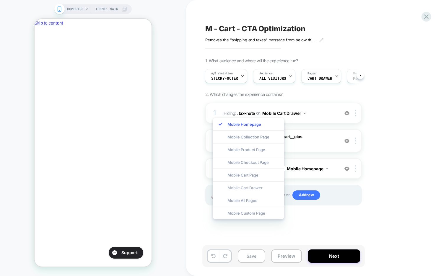
click at [258, 189] on div "Mobile Cart Drawer" at bounding box center [249, 188] width 72 height 13
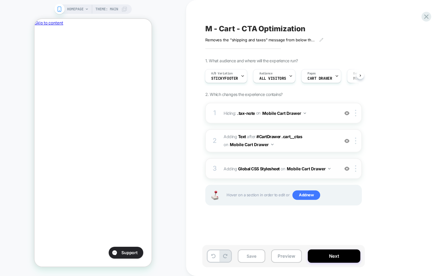
click at [274, 176] on div "3 Adding Global CSS Stylesheet on Mobile Cart Drawer Add Before Add After Copy …" at bounding box center [283, 168] width 157 height 21
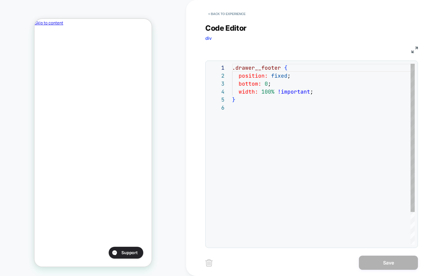
scroll to position [40, 0]
click at [321, 93] on div ".drawer__footer { position: fixed ; bottom: 0 ; width: 100% !important ; }" at bounding box center [323, 174] width 183 height 221
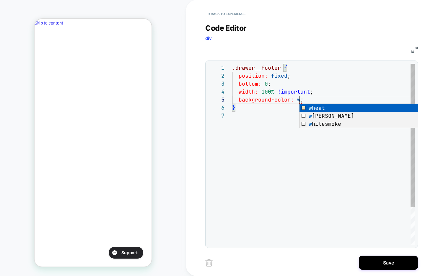
scroll to position [0, 102]
type textarea "**********"
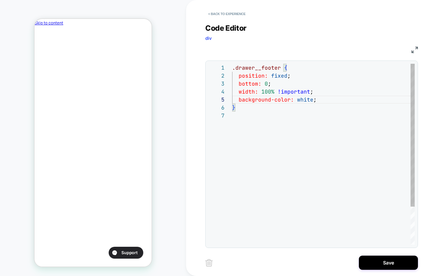
click at [330, 107] on div ".drawer__footer { position: fixed ; bottom: 0 ; width: 100% !important ; } back…" at bounding box center [323, 178] width 183 height 229
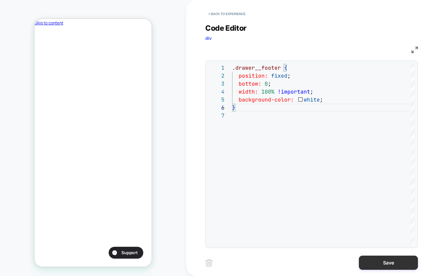
click at [373, 263] on button "Save" at bounding box center [388, 263] width 59 height 14
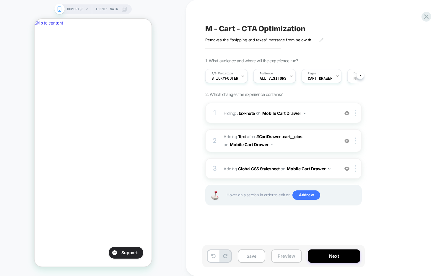
scroll to position [0, 0]
click at [281, 257] on button "Preview" at bounding box center [286, 256] width 31 height 13
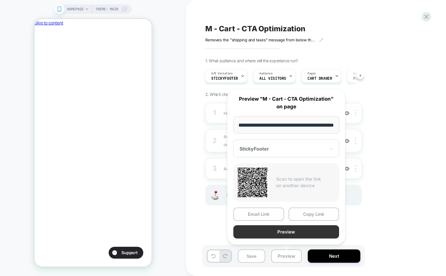
scroll to position [0, 0]
click at [284, 232] on button "Preview" at bounding box center [287, 232] width 106 height 13
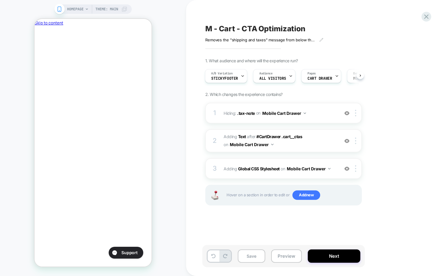
scroll to position [0, 102]
click at [249, 257] on button "Save" at bounding box center [251, 256] width 27 height 13
click at [238, 82] on div "A/B Variation StickyFooter" at bounding box center [224, 75] width 39 height 13
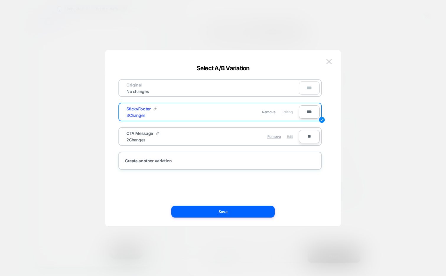
click at [291, 136] on span "Edit" at bounding box center [290, 137] width 6 height 4
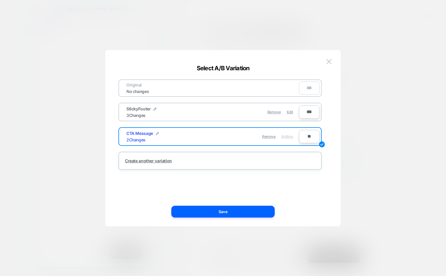
scroll to position [0, 102]
click at [232, 214] on button "Save" at bounding box center [222, 212] width 103 height 12
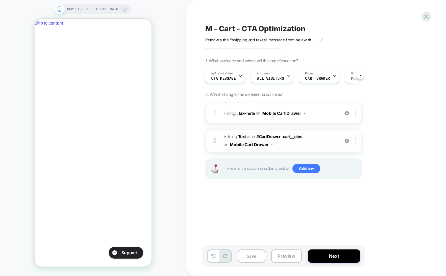
click at [303, 146] on span "#_loomi_addon_1757692077262 Adding Text AFTER #CartDrawer .cart__ctas #CartDraw…" at bounding box center [280, 141] width 113 height 16
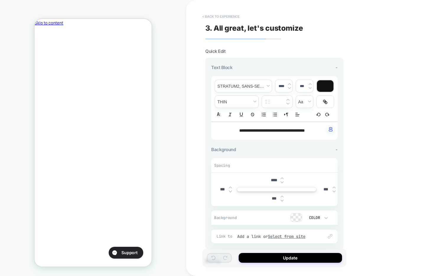
click at [220, 18] on button "< Back to experience" at bounding box center [221, 16] width 43 height 9
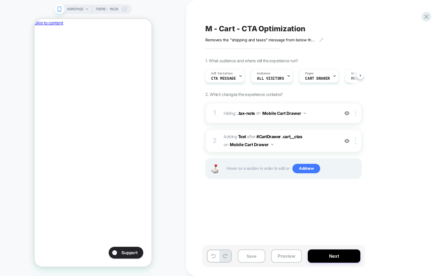
scroll to position [0, 0]
click at [252, 254] on button "Save" at bounding box center [251, 256] width 27 height 13
click at [239, 76] on icon at bounding box center [241, 76] width 4 height 4
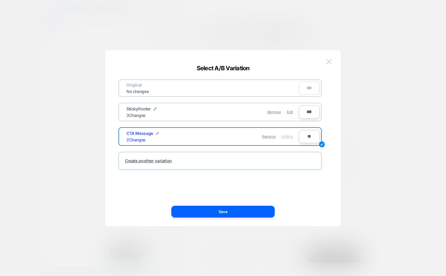
click at [327, 64] on img at bounding box center [329, 61] width 5 height 5
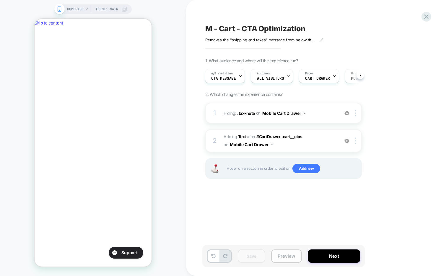
click at [283, 254] on button "Preview" at bounding box center [286, 256] width 31 height 13
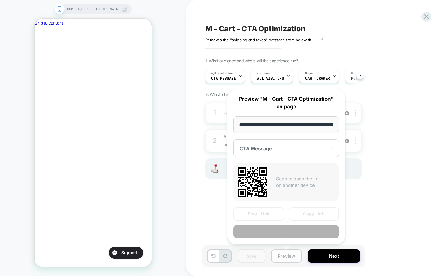
scroll to position [0, 25]
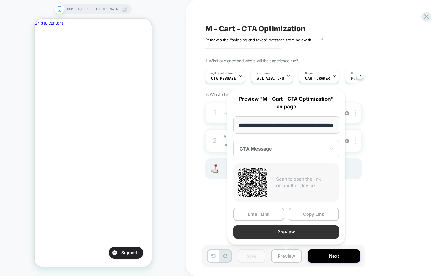
click at [282, 233] on button "Preview" at bounding box center [287, 232] width 106 height 13
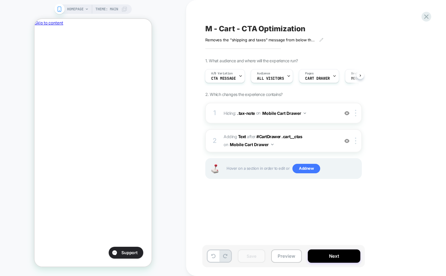
scroll to position [0, 0]
click at [233, 80] on span "CTA Message" at bounding box center [223, 79] width 25 height 4
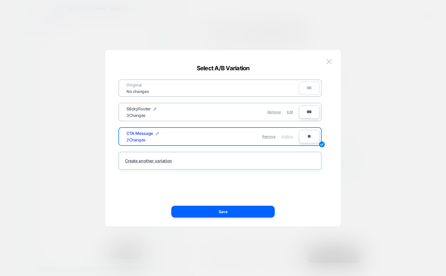
click at [328, 66] on div "Select A/B Variation" at bounding box center [223, 68] width 236 height 7
click at [330, 62] on img at bounding box center [329, 61] width 5 height 5
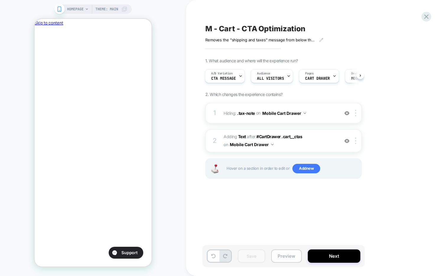
click at [284, 260] on button "Preview" at bounding box center [286, 256] width 31 height 13
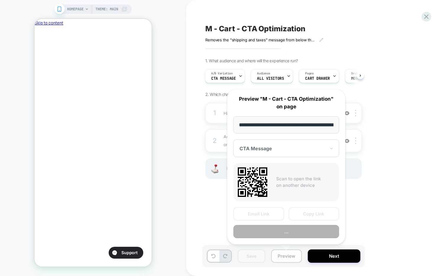
scroll to position [0, 25]
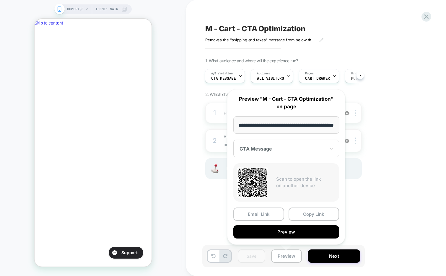
click at [307, 150] on div at bounding box center [283, 149] width 86 height 6
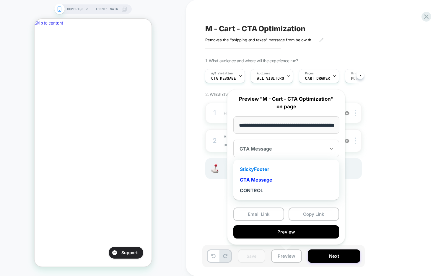
scroll to position [0, 102]
click at [281, 167] on div "StickyFooter" at bounding box center [286, 169] width 100 height 11
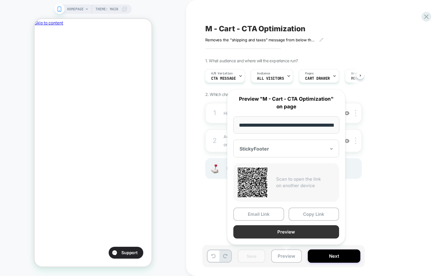
click at [297, 232] on button "Preview" at bounding box center [287, 232] width 106 height 13
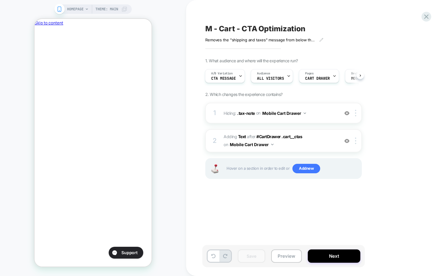
scroll to position [0, 0]
click at [284, 257] on button "Preview" at bounding box center [286, 256] width 31 height 13
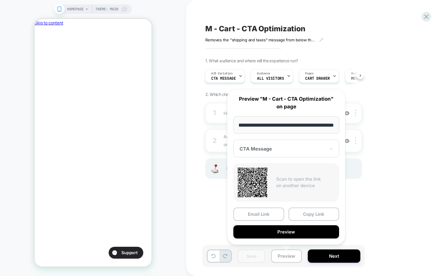
scroll to position [0, 102]
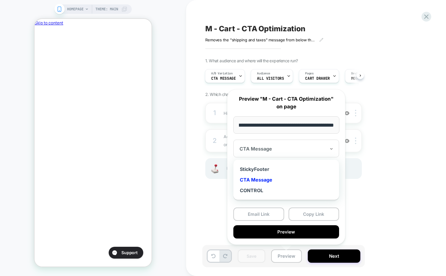
click at [305, 148] on div at bounding box center [283, 149] width 86 height 6
click at [269, 171] on div "StickyFooter" at bounding box center [286, 169] width 100 height 11
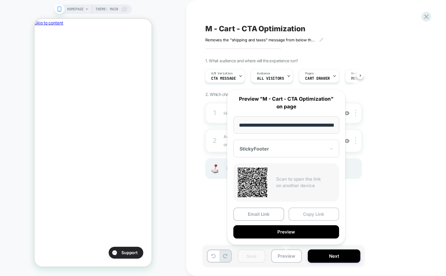
click at [312, 215] on button "Copy Link" at bounding box center [314, 214] width 51 height 13
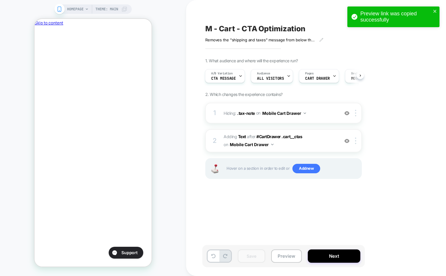
scroll to position [0, 102]
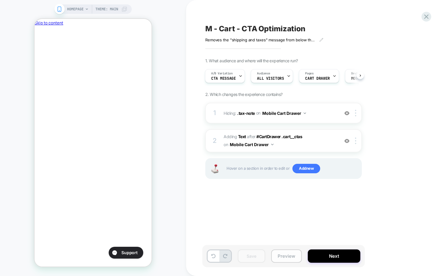
click at [282, 257] on button "Preview" at bounding box center [286, 256] width 31 height 13
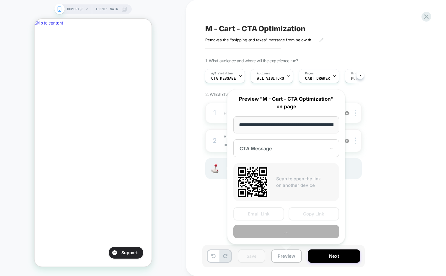
scroll to position [0, 25]
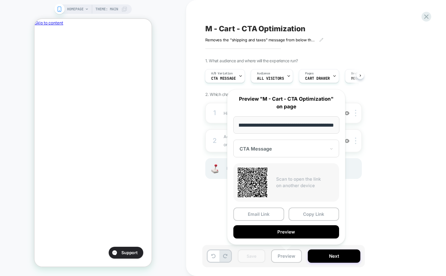
click at [294, 151] on div at bounding box center [283, 149] width 86 height 6
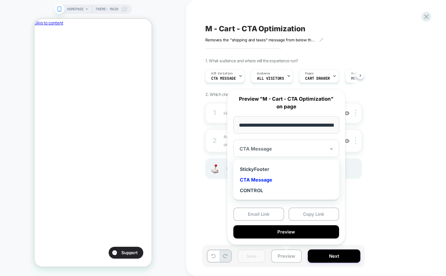
click at [273, 179] on div "CTA Message" at bounding box center [286, 180] width 100 height 11
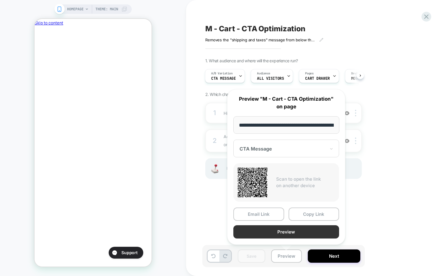
click at [282, 230] on button "Preview" at bounding box center [287, 232] width 106 height 13
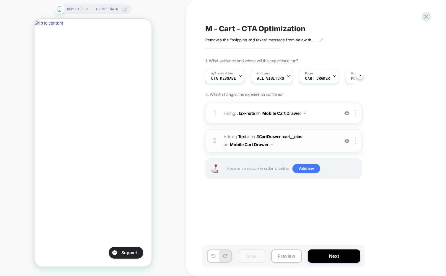
click at [345, 141] on img at bounding box center [347, 141] width 5 height 5
click at [347, 114] on img at bounding box center [347, 113] width 5 height 5
click at [347, 112] on img at bounding box center [347, 113] width 5 height 5
click at [349, 140] on img at bounding box center [347, 141] width 5 height 5
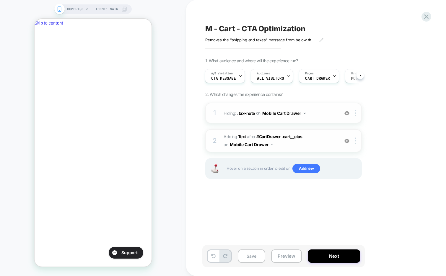
scroll to position [0, 0]
click at [240, 79] on div at bounding box center [241, 75] width 4 height 13
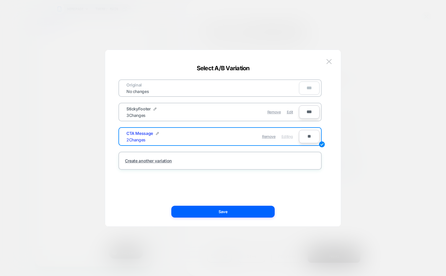
scroll to position [0, 102]
click at [331, 62] on img at bounding box center [329, 61] width 5 height 5
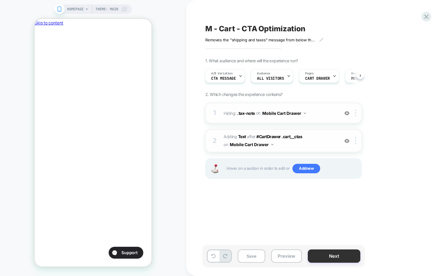
click at [315, 254] on button "Next" at bounding box center [334, 256] width 53 height 13
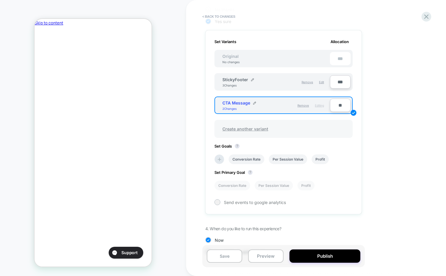
scroll to position [156, 0]
click at [242, 128] on span "Create another variant" at bounding box center [246, 129] width 58 height 14
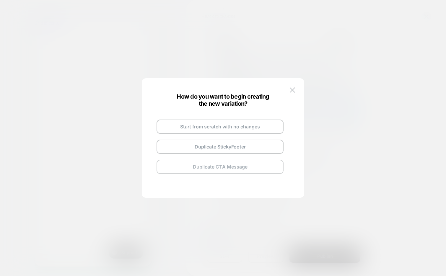
scroll to position [0, 102]
click at [291, 91] on img at bounding box center [292, 90] width 5 height 5
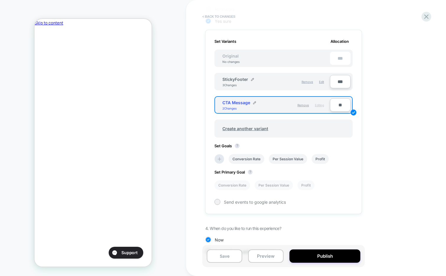
click at [224, 13] on button "< Back to changes" at bounding box center [219, 16] width 39 height 9
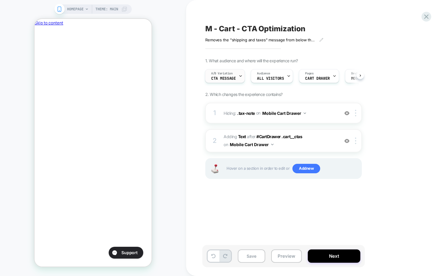
scroll to position [0, 0]
click at [239, 77] on icon at bounding box center [241, 76] width 4 height 4
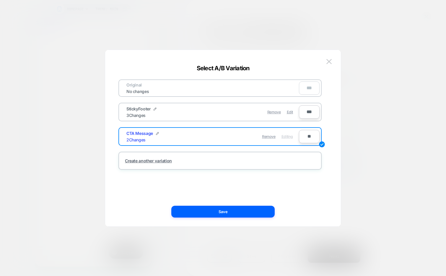
scroll to position [0, 102]
click at [304, 136] on input "**" at bounding box center [309, 136] width 21 height 13
click at [308, 136] on input "**" at bounding box center [309, 136] width 21 height 13
type input "***"
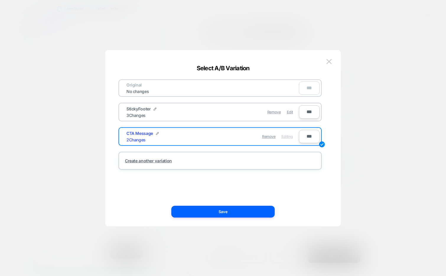
type input "***"
click at [306, 115] on input "***" at bounding box center [309, 112] width 21 height 13
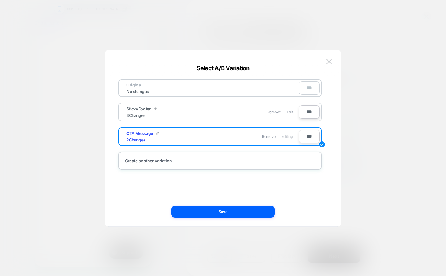
type input "***"
type input "**"
type input "***"
click at [326, 62] on button at bounding box center [329, 61] width 9 height 9
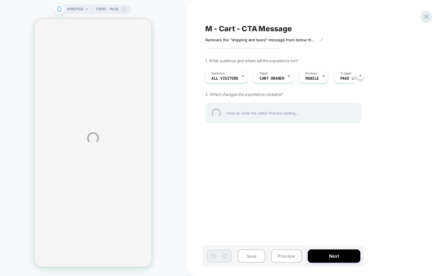
click at [426, 15] on div at bounding box center [427, 17] width 12 height 12
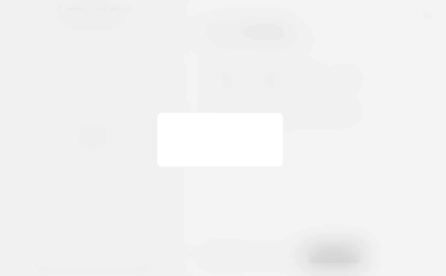
click at [0, 0] on button "Discard Changes" at bounding box center [0, 0] width 0 height 0
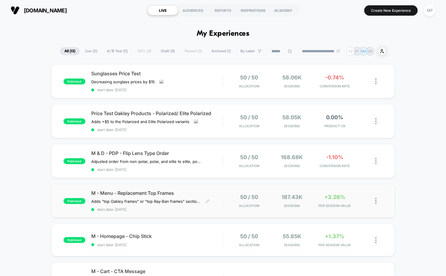
click at [163, 208] on span "start date: [DATE]" at bounding box center [157, 210] width 132 height 4
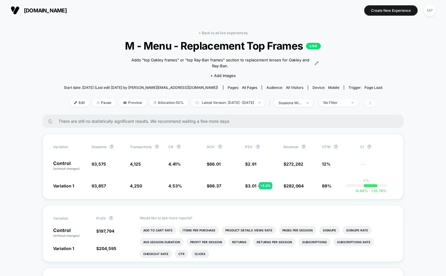
click at [377, 100] on span at bounding box center [370, 103] width 12 height 9
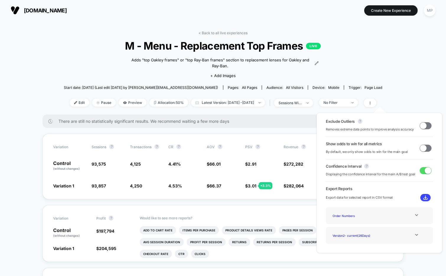
click at [423, 150] on span at bounding box center [423, 148] width 7 height 7
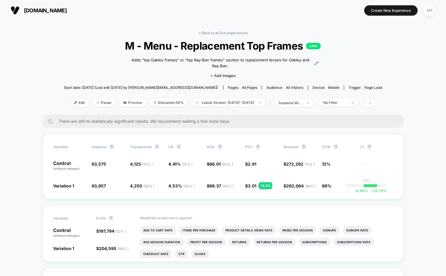
click at [377, 106] on span at bounding box center [370, 103] width 12 height 9
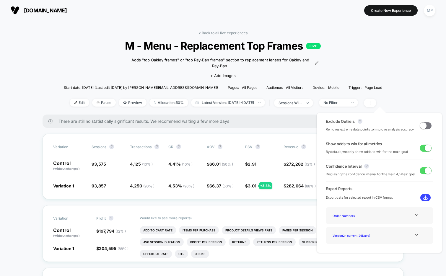
click at [425, 148] on span at bounding box center [428, 148] width 7 height 7
click at [377, 67] on div "< Back to all live experiences M - Menu - Replacement Top Frames LIVE Adds "top…" at bounding box center [223, 73] width 319 height 84
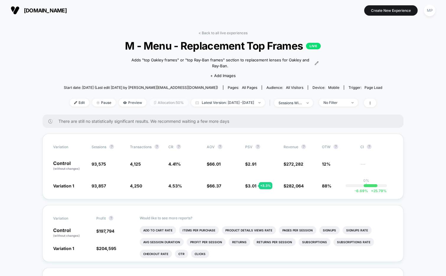
click at [158, 103] on span "Allocation: 50%" at bounding box center [169, 103] width 39 height 8
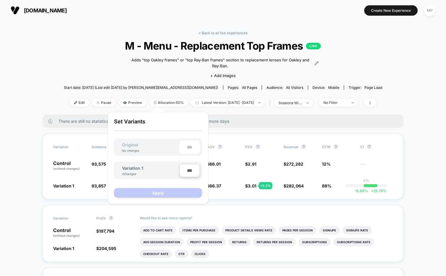
click at [186, 173] on input "***" at bounding box center [189, 170] width 21 height 13
type input "***"
type input "**"
type input "***"
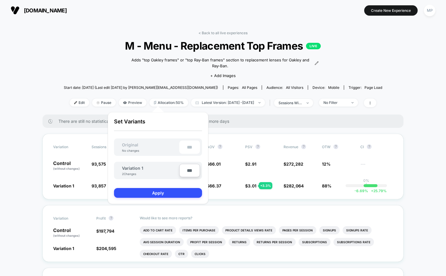
type input "**"
type input "****"
click at [184, 193] on button "Apply" at bounding box center [158, 193] width 88 height 10
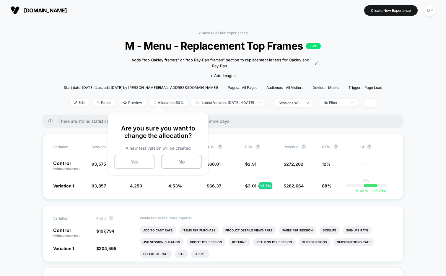
click at [137, 162] on button "Yes" at bounding box center [134, 162] width 41 height 14
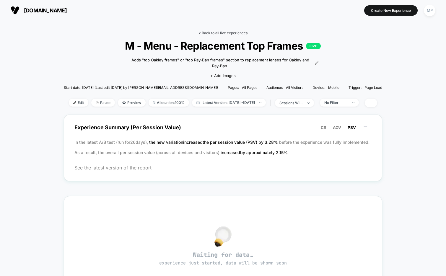
click at [213, 34] on link "< Back to all live experiences" at bounding box center [223, 33] width 49 height 4
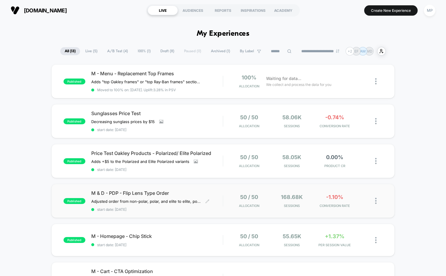
click at [166, 211] on div "published M & D - PDP - Flip Lens Type Order Adjusted order from non-polar, pol…" at bounding box center [223, 201] width 344 height 34
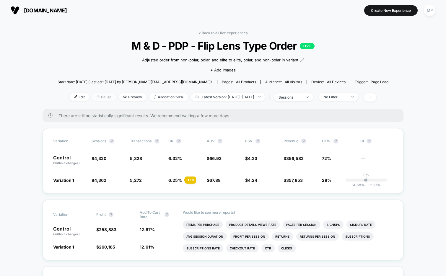
click at [93, 97] on span "Pause" at bounding box center [104, 97] width 24 height 8
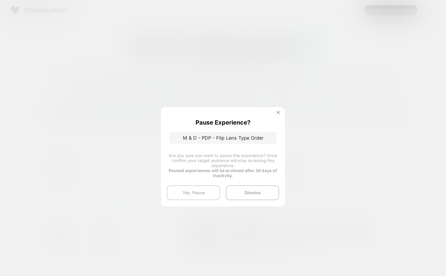
click at [188, 195] on button "Yes, Pause" at bounding box center [193, 193] width 53 height 15
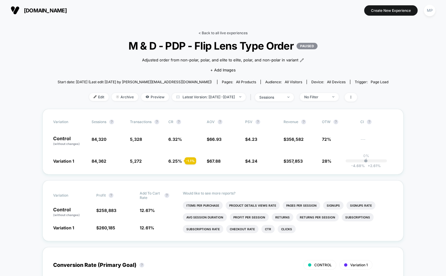
click at [209, 34] on link "< Back to all live experiences" at bounding box center [223, 33] width 49 height 4
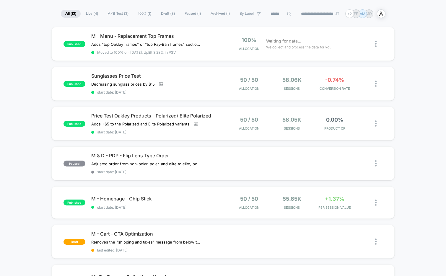
scroll to position [39, 0]
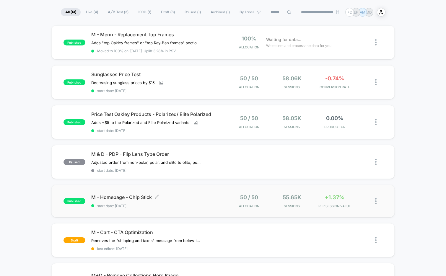
click at [172, 200] on div "M - Homepage - Chip Stick Click to edit experience details Click to edit experi…" at bounding box center [157, 202] width 132 height 14
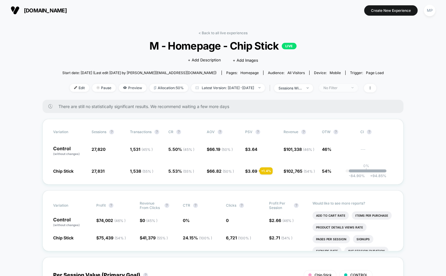
click at [347, 88] on div "No Filter" at bounding box center [336, 88] width 24 height 4
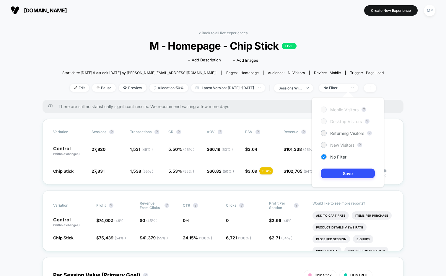
click at [342, 144] on span "New Visitors" at bounding box center [342, 145] width 24 height 5
click at [333, 174] on button "Save" at bounding box center [348, 174] width 54 height 10
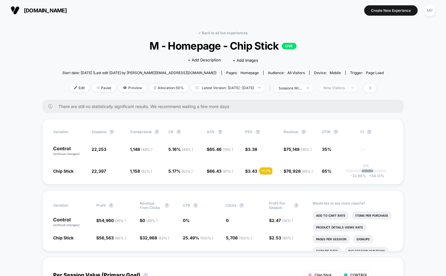
click at [347, 88] on div "New Visitors" at bounding box center [336, 88] width 24 height 4
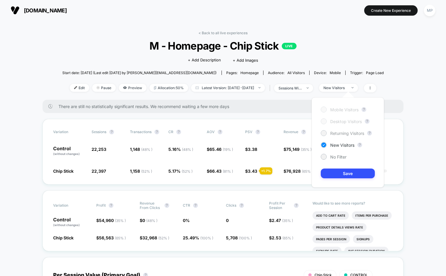
click at [341, 134] on span "Returning Visitors" at bounding box center [347, 133] width 34 height 5
click at [336, 175] on button "Save" at bounding box center [348, 174] width 54 height 10
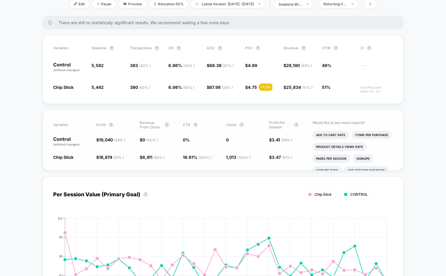
scroll to position [83, 0]
click at [346, 5] on div "Returning Visitors" at bounding box center [336, 4] width 24 height 4
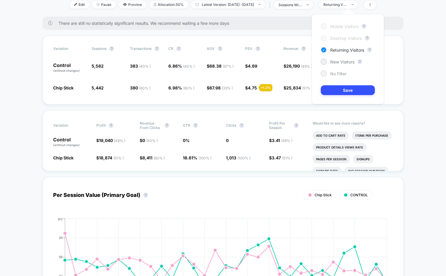
click at [331, 72] on span "No Filter" at bounding box center [338, 73] width 16 height 5
click at [337, 91] on button "Save" at bounding box center [348, 90] width 54 height 10
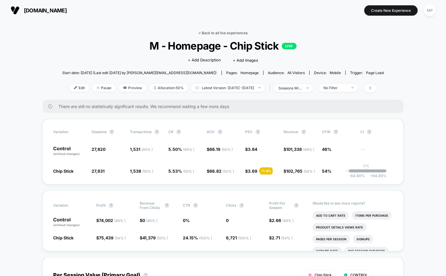
click at [221, 33] on link "< Back to all live experiences" at bounding box center [223, 33] width 49 height 4
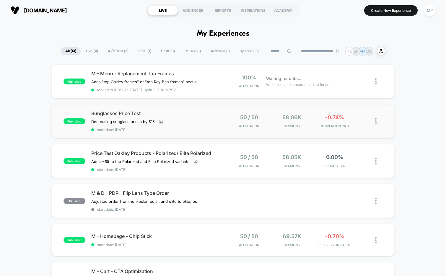
click at [183, 134] on div "published Sunglasses Price Test Decreasing sunglass prices by $15﻿ Click to vie…" at bounding box center [223, 121] width 344 height 34
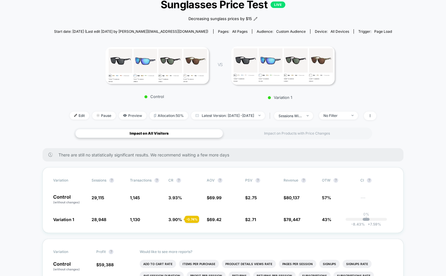
scroll to position [43, 0]
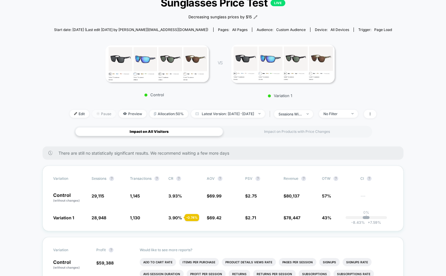
click at [95, 113] on span "Pause" at bounding box center [104, 114] width 24 height 8
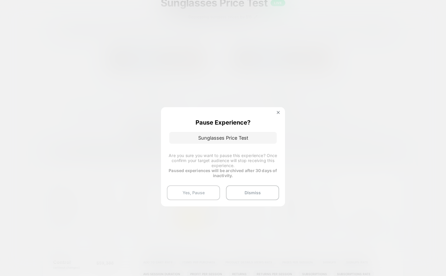
click at [188, 193] on button "Yes, Pause" at bounding box center [193, 193] width 53 height 15
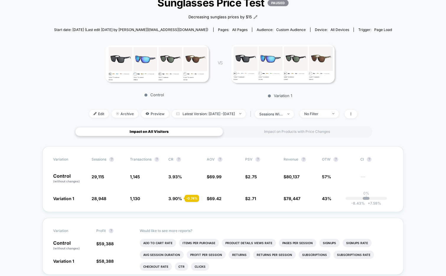
scroll to position [0, 0]
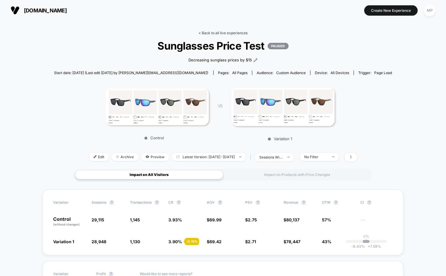
click at [217, 31] on link "< Back to all live experiences" at bounding box center [223, 33] width 49 height 4
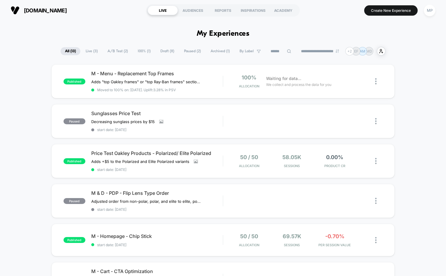
click at [114, 51] on span "A/B Test ( 2 )" at bounding box center [117, 51] width 29 height 8
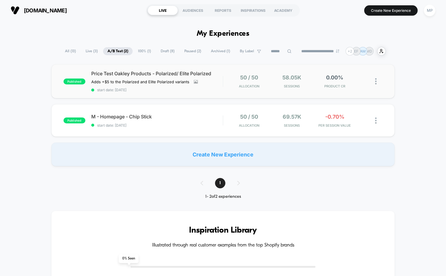
click at [154, 93] on div "published Price Test Oakley Products - Polarized/ Elite Polarized Adds +$5 to t…" at bounding box center [223, 81] width 344 height 34
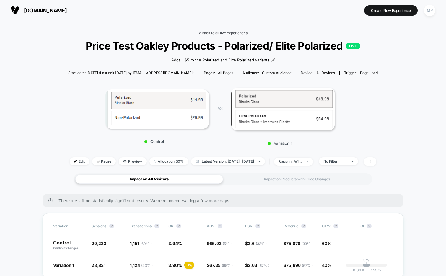
click at [216, 33] on link "< Back to all live experiences" at bounding box center [223, 33] width 49 height 4
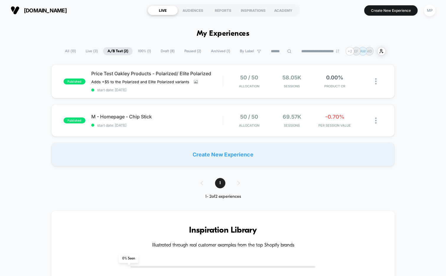
click at [167, 51] on span "Draft ( 8 )" at bounding box center [167, 51] width 23 height 8
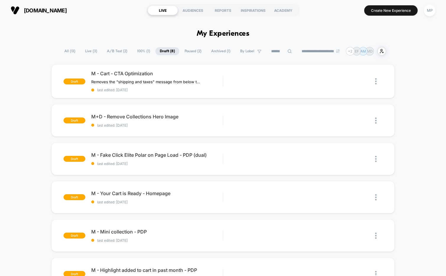
click at [108, 52] on span "A/B Test ( 2 )" at bounding box center [117, 51] width 29 height 8
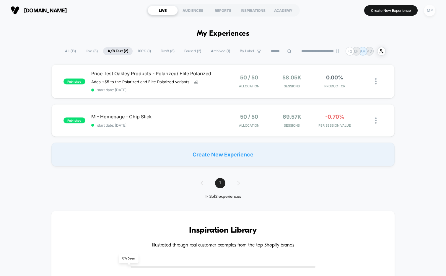
click at [433, 10] on div "MP" at bounding box center [430, 11] width 12 height 12
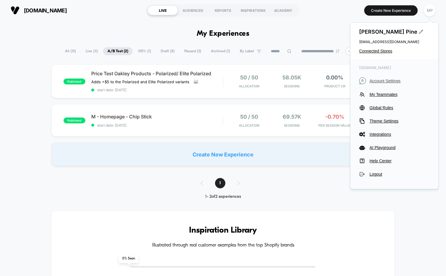
click at [384, 81] on span "Account Settings" at bounding box center [400, 81] width 60 height 5
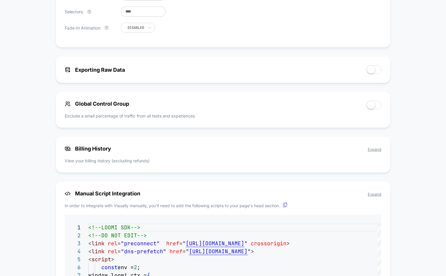
scroll to position [443, 0]
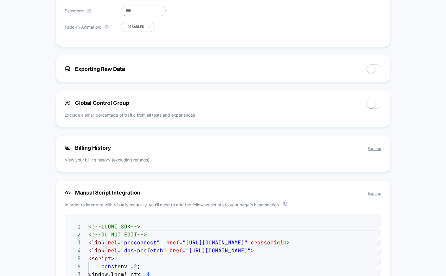
click at [374, 151] on span "Expand" at bounding box center [375, 148] width 14 height 5
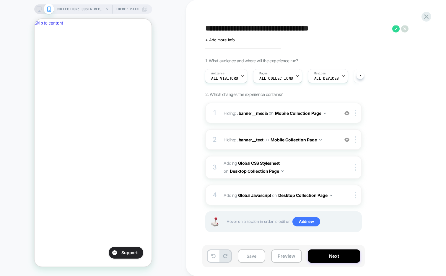
scroll to position [0, 102]
